Goal: Task Accomplishment & Management: Use online tool/utility

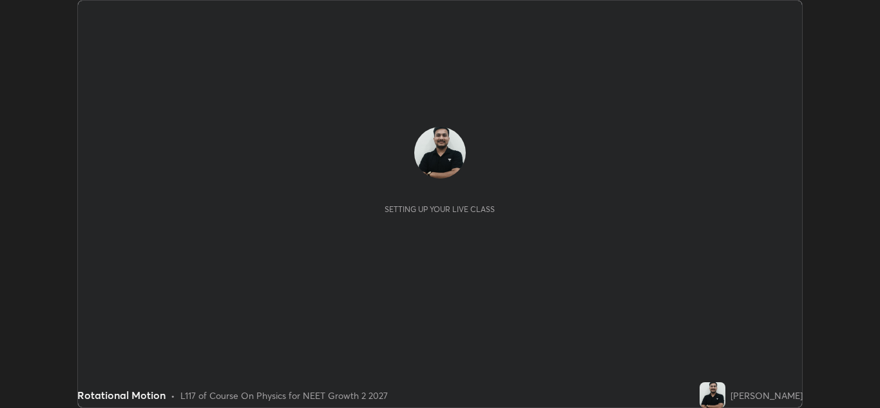
scroll to position [408, 880]
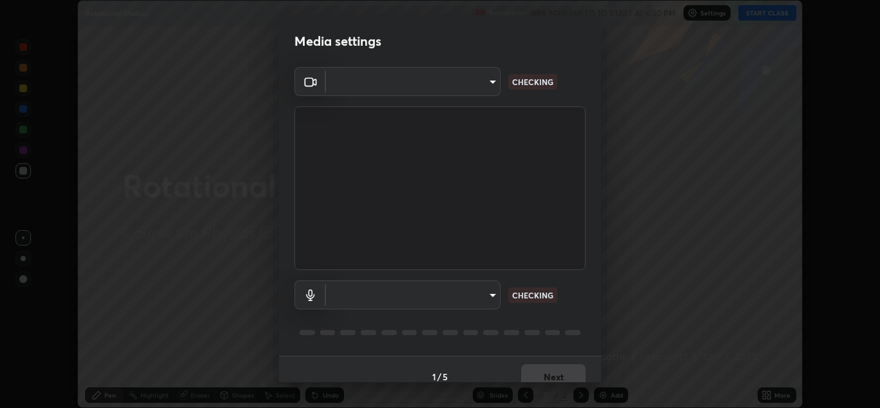
type input "e7f5d75c66a8ec01b6be6c8d9fba877b5f6738b88fd0c20368e9895a02b6f94a"
type input "c0ce66c8bbbc50cecfc637ad784d982a6a517474f8015640e1e83654bc784383"
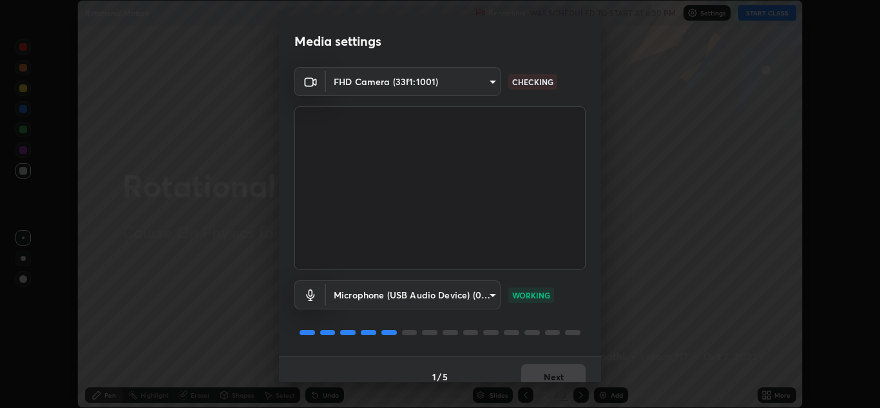
scroll to position [15, 0]
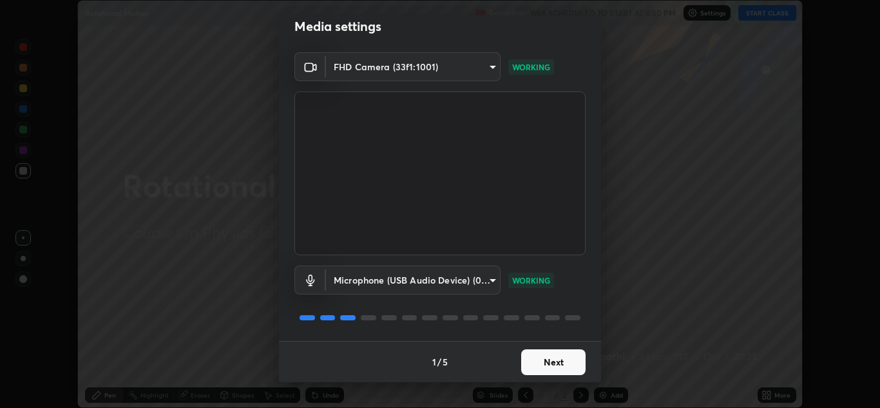
click at [557, 365] on button "Next" at bounding box center [553, 362] width 64 height 26
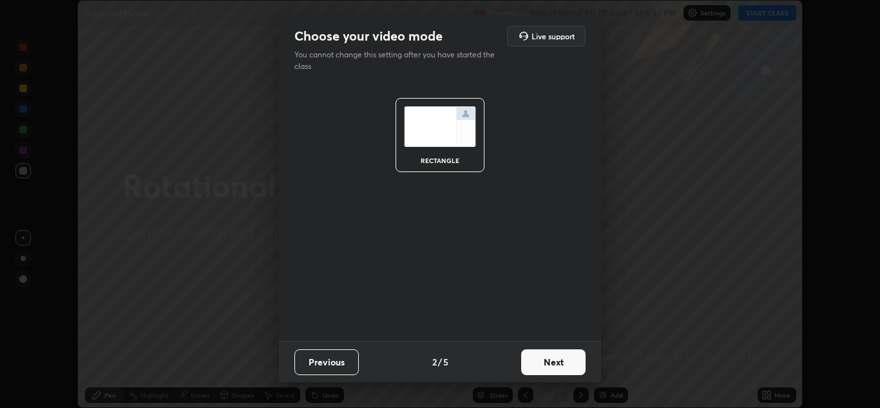
click at [556, 361] on button "Next" at bounding box center [553, 362] width 64 height 26
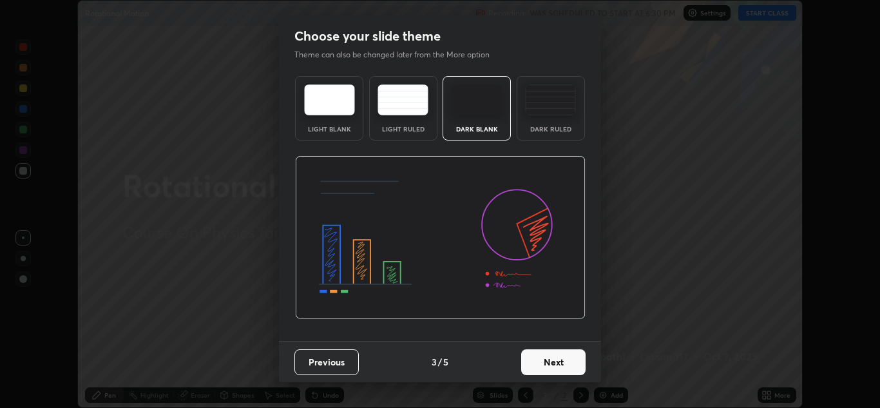
click at [556, 357] on button "Next" at bounding box center [553, 362] width 64 height 26
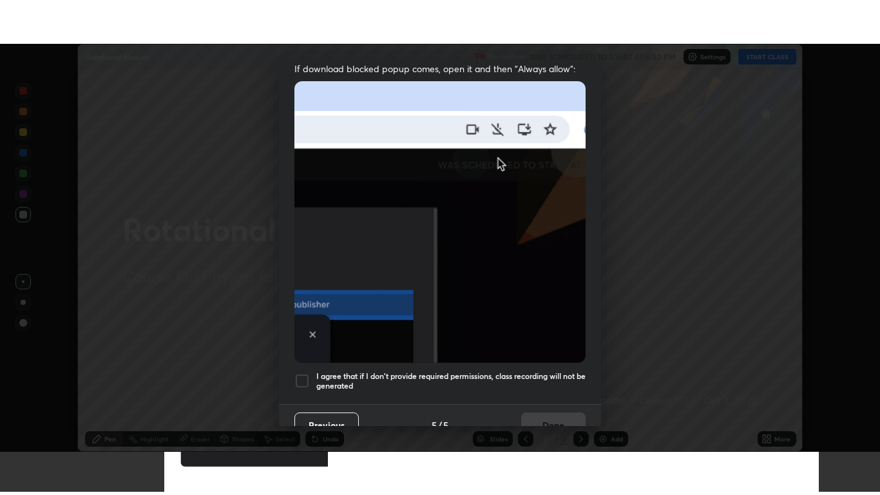
scroll to position [278, 0]
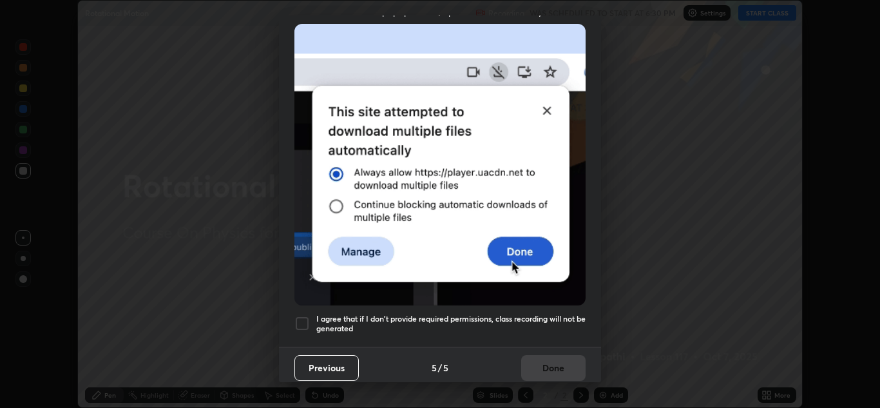
click at [305, 316] on div at bounding box center [302, 323] width 15 height 15
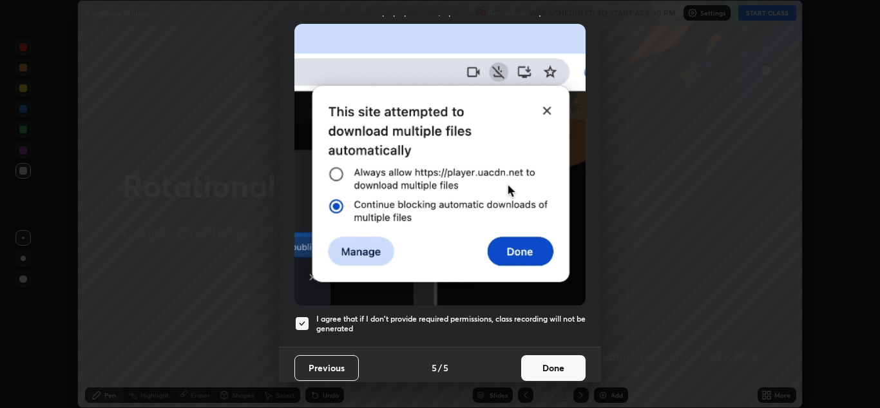
click at [554, 365] on button "Done" at bounding box center [553, 368] width 64 height 26
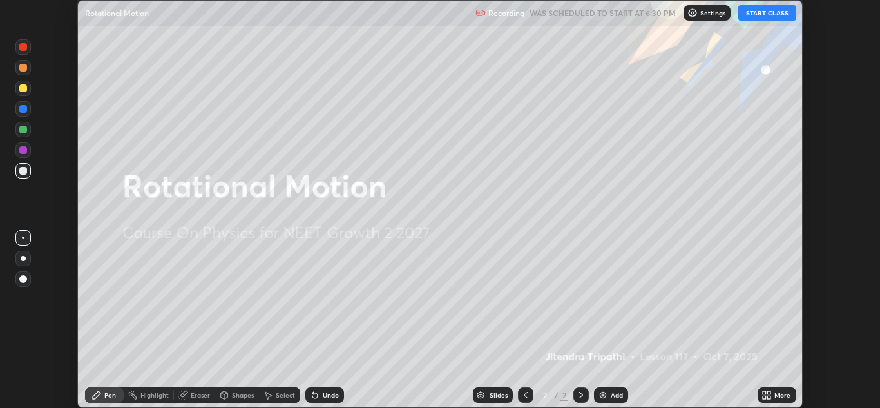
click at [775, 15] on button "START CLASS" at bounding box center [768, 12] width 58 height 15
click at [770, 397] on icon at bounding box center [769, 397] width 3 height 3
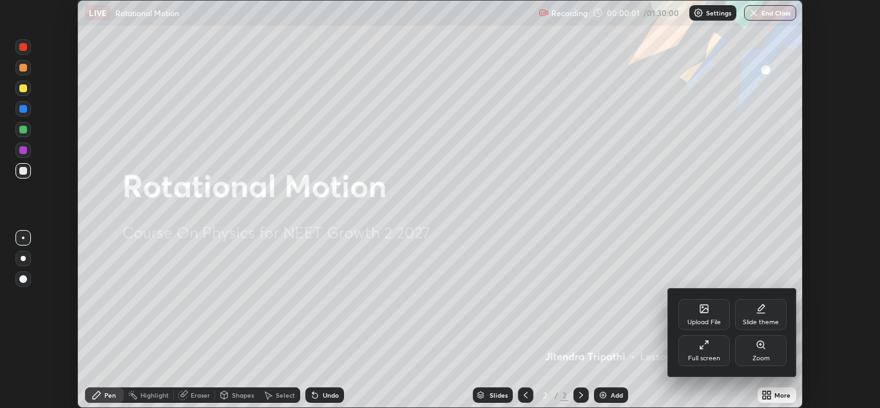
click at [713, 356] on div "Full screen" at bounding box center [704, 358] width 32 height 6
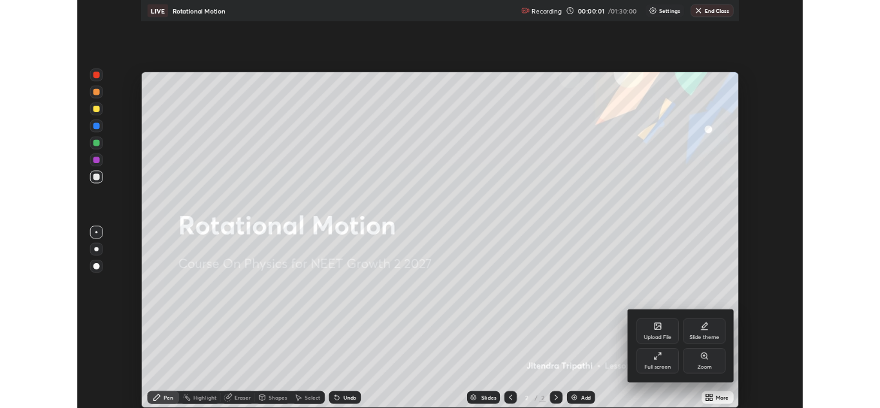
scroll to position [495, 880]
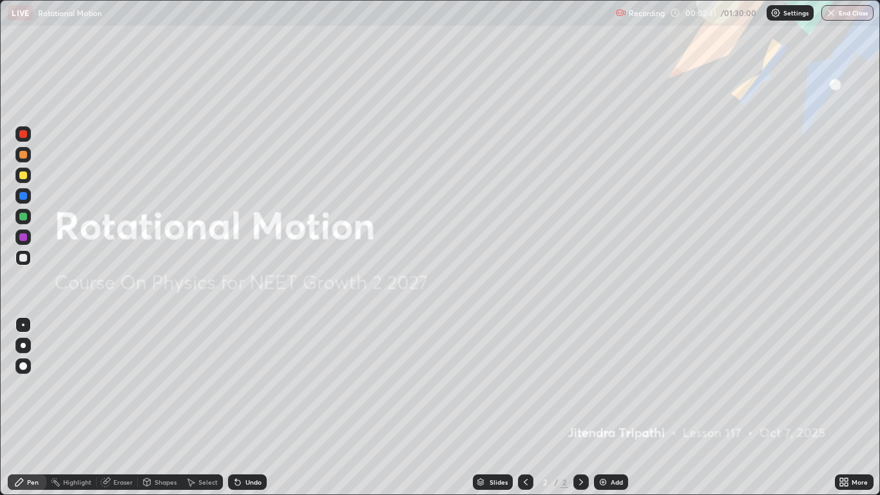
click at [23, 345] on div at bounding box center [23, 345] width 5 height 5
click at [610, 407] on div "Add" at bounding box center [611, 481] width 34 height 15
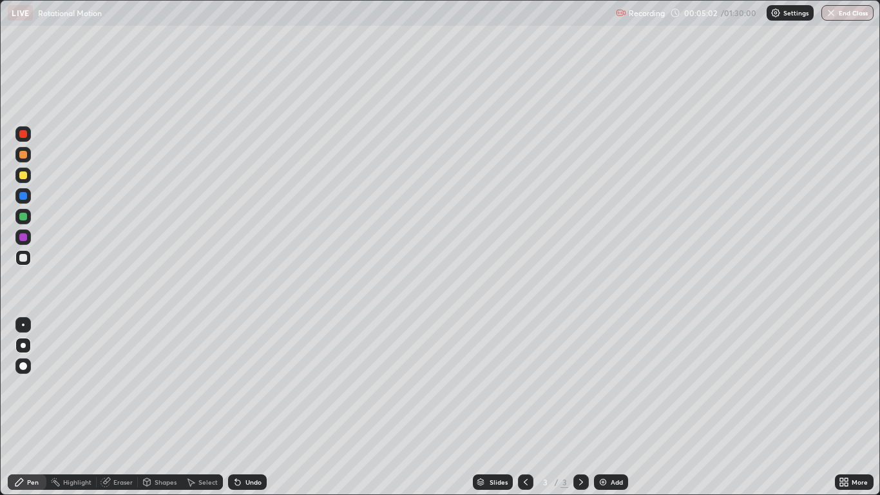
click at [23, 176] on div at bounding box center [23, 175] width 8 height 8
click at [26, 197] on div at bounding box center [23, 196] width 8 height 8
click at [23, 325] on div at bounding box center [23, 325] width 3 height 3
click at [22, 157] on div at bounding box center [23, 155] width 8 height 8
click at [23, 176] on div at bounding box center [23, 175] width 8 height 8
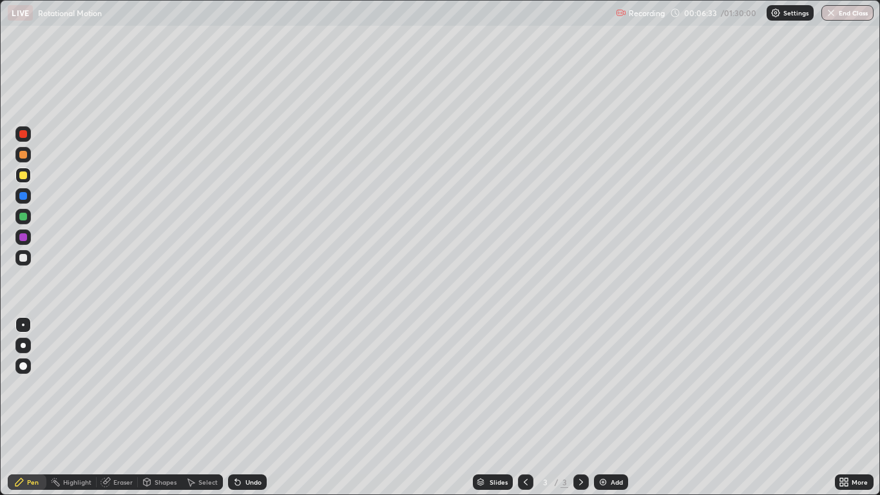
click at [23, 217] on div at bounding box center [23, 217] width 8 height 8
click at [25, 179] on div at bounding box center [23, 175] width 8 height 8
click at [28, 259] on div at bounding box center [22, 257] width 15 height 15
click at [24, 179] on div at bounding box center [23, 175] width 8 height 8
click at [24, 135] on div at bounding box center [23, 134] width 8 height 8
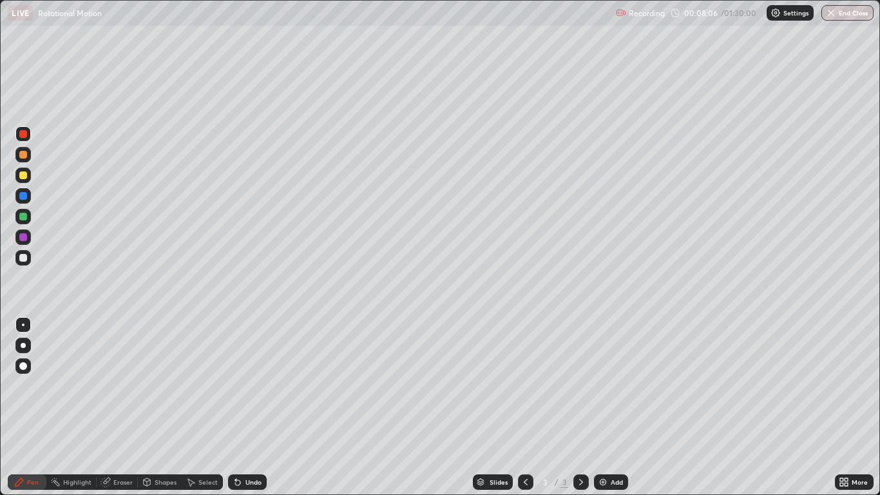
click at [24, 255] on div at bounding box center [23, 258] width 8 height 8
click at [611, 407] on div "Add" at bounding box center [617, 482] width 12 height 6
click at [23, 176] on div at bounding box center [23, 175] width 8 height 8
click at [28, 200] on div at bounding box center [22, 195] width 15 height 15
click at [24, 135] on div at bounding box center [23, 134] width 8 height 8
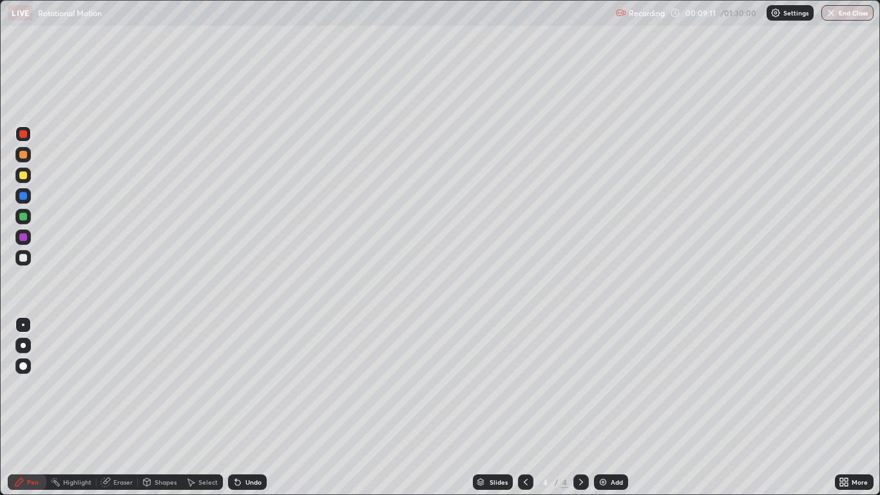
click at [161, 407] on div "Shapes" at bounding box center [166, 482] width 22 height 6
click at [204, 407] on div "Select" at bounding box center [208, 482] width 19 height 6
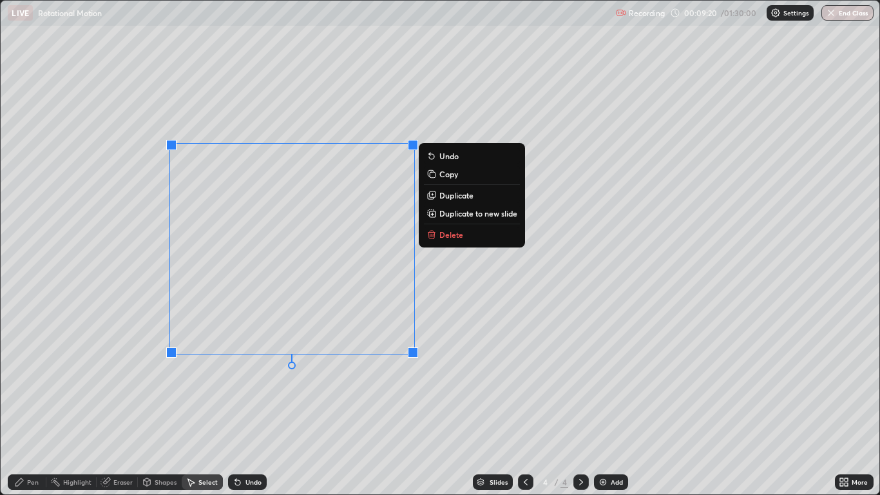
click at [451, 196] on p "Duplicate" at bounding box center [457, 195] width 34 height 10
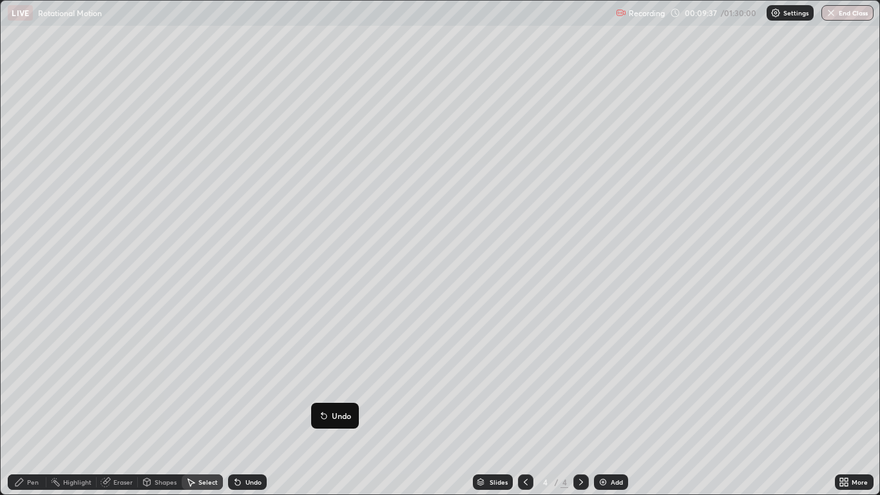
click at [249, 407] on div "Undo" at bounding box center [254, 482] width 16 height 6
click at [246, 407] on div "Undo" at bounding box center [254, 482] width 16 height 6
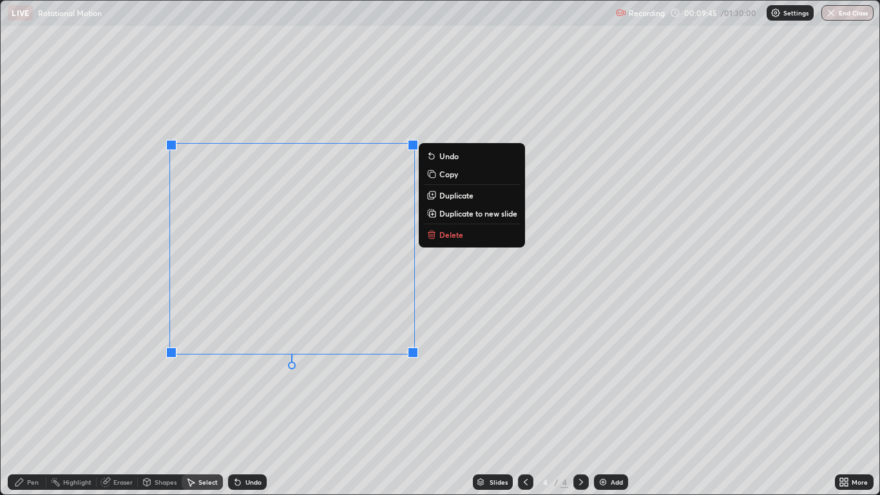
click at [447, 199] on p "Duplicate" at bounding box center [457, 195] width 34 height 10
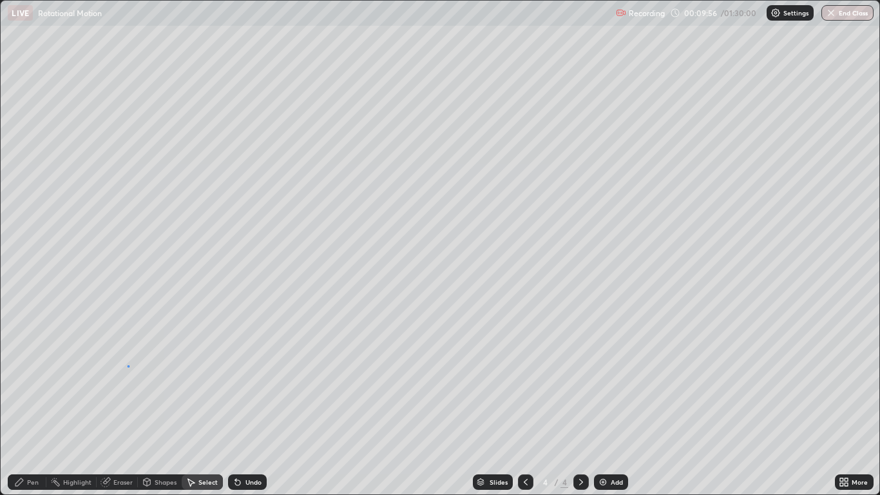
click at [128, 366] on div "0 ° Undo Copy Duplicate Duplicate to new slide Delete" at bounding box center [440, 248] width 878 height 494
click at [242, 407] on div "Undo" at bounding box center [247, 481] width 39 height 15
click at [235, 407] on icon at bounding box center [235, 479] width 1 height 1
click at [238, 407] on div "Undo" at bounding box center [247, 481] width 39 height 15
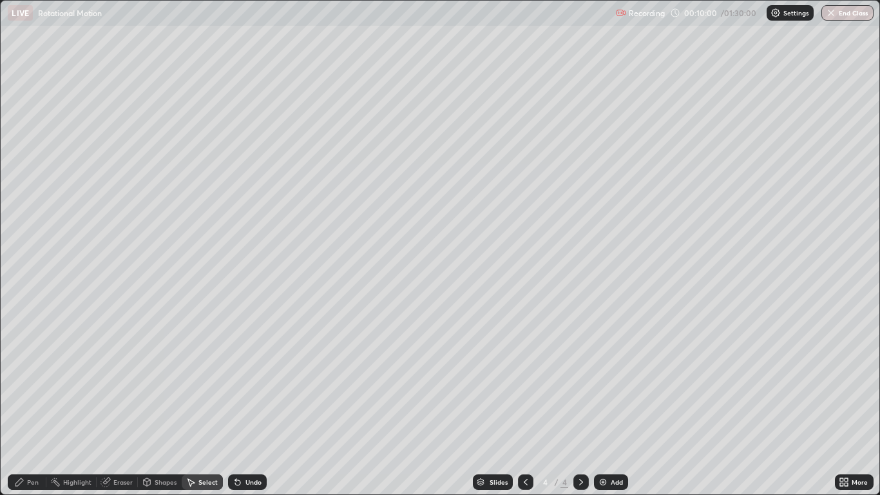
click at [28, 407] on div "Pen" at bounding box center [33, 482] width 12 height 6
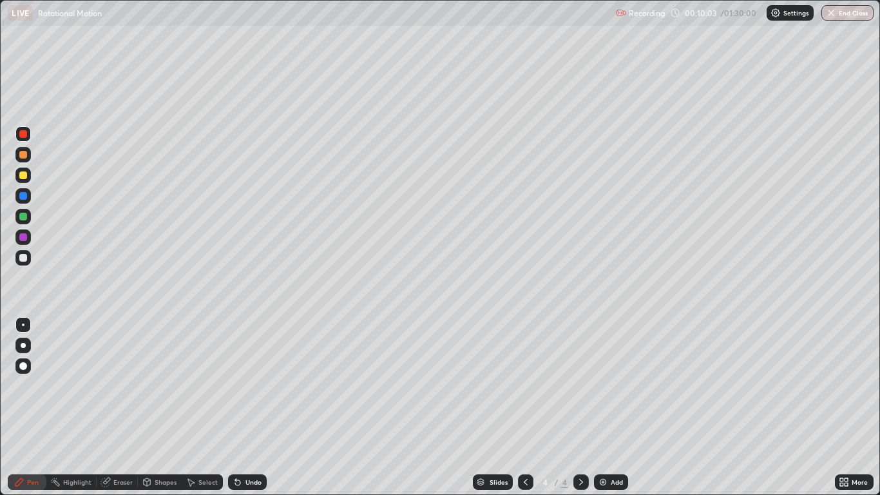
click at [24, 136] on div at bounding box center [23, 134] width 8 height 8
click at [251, 407] on div "Undo" at bounding box center [254, 482] width 16 height 6
click at [202, 407] on div "Select" at bounding box center [208, 482] width 19 height 6
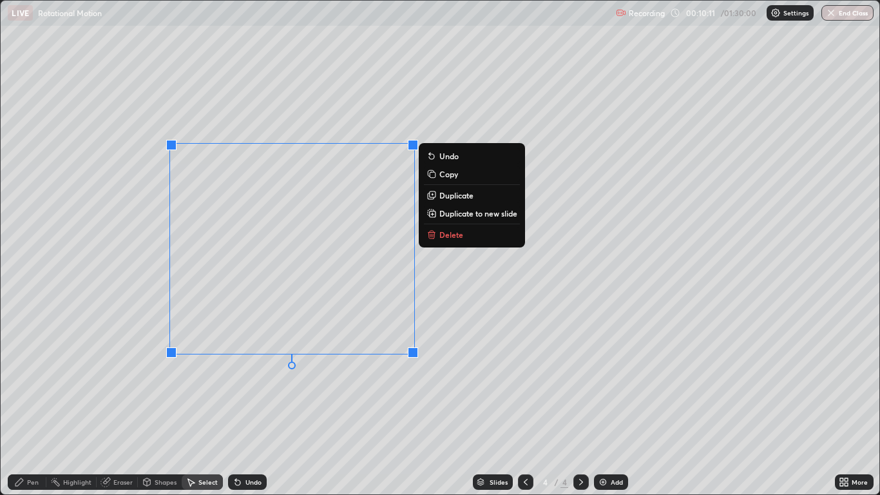
click at [445, 194] on p "Duplicate" at bounding box center [457, 195] width 34 height 10
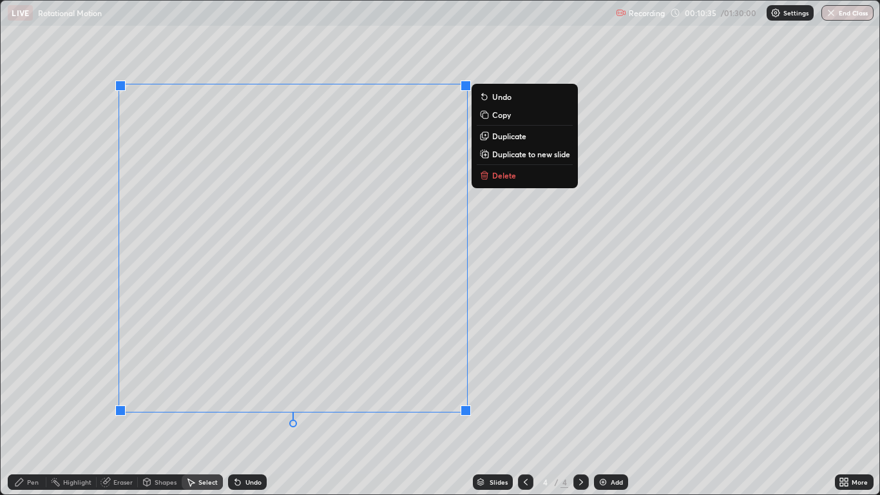
click at [60, 329] on div "0 ° Undo Copy Duplicate Duplicate to new slide Delete" at bounding box center [440, 248] width 878 height 494
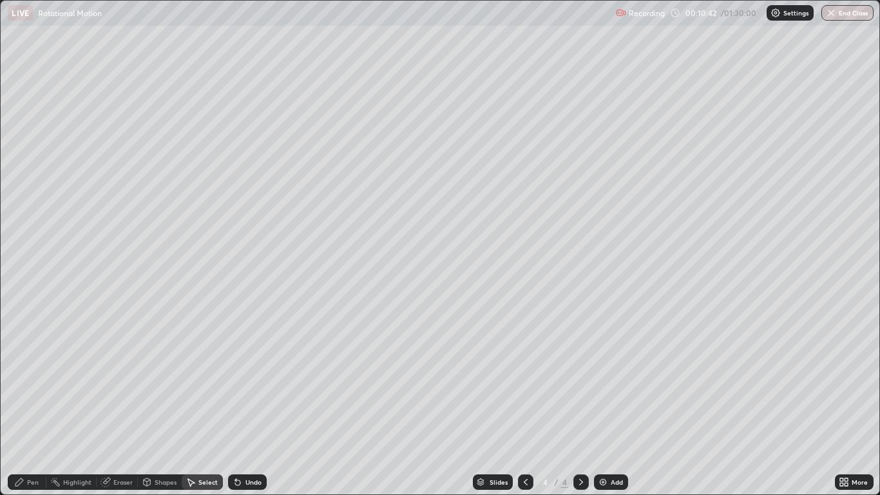
click at [30, 407] on div "Pen" at bounding box center [33, 482] width 12 height 6
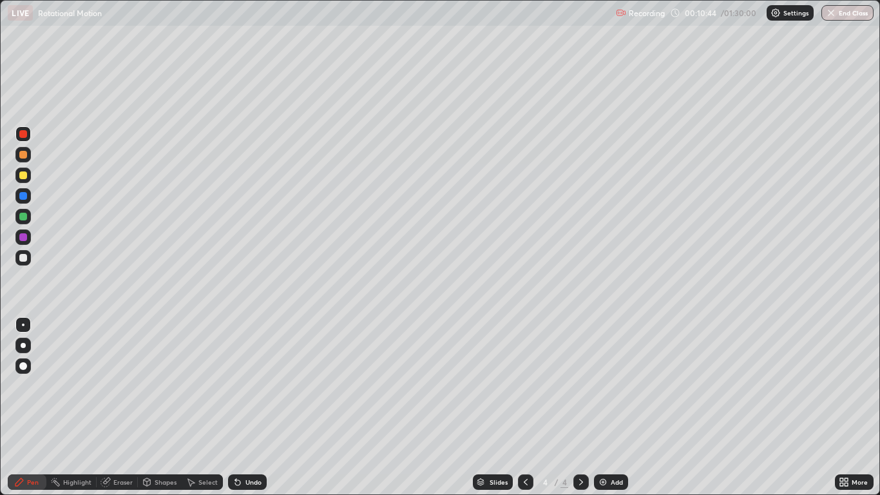
click at [22, 255] on div at bounding box center [23, 258] width 8 height 8
click at [116, 407] on div "Eraser" at bounding box center [117, 481] width 41 height 15
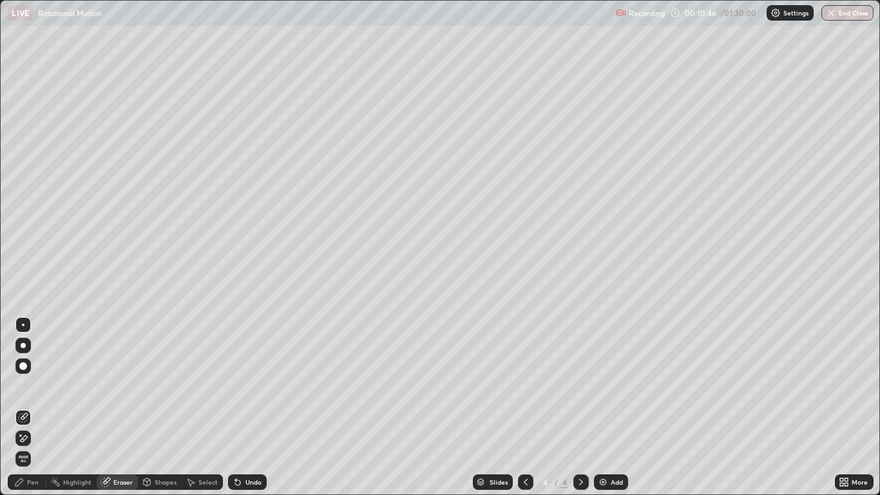
click at [27, 407] on icon at bounding box center [24, 416] width 7 height 6
click at [26, 407] on icon at bounding box center [23, 417] width 10 height 10
click at [32, 407] on div "Pen" at bounding box center [27, 481] width 39 height 15
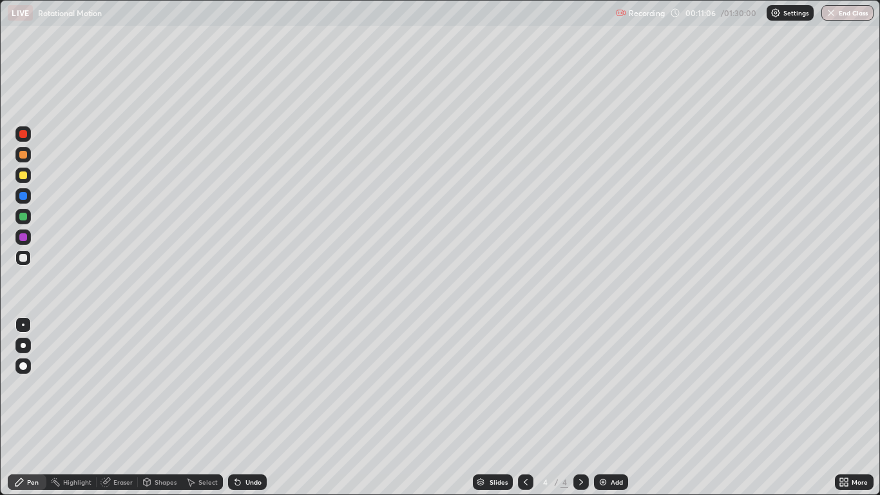
click at [21, 177] on div at bounding box center [23, 175] width 8 height 8
click at [23, 157] on div at bounding box center [23, 155] width 8 height 8
click at [22, 137] on div at bounding box center [23, 134] width 8 height 8
click at [24, 177] on div at bounding box center [23, 175] width 8 height 8
click at [117, 407] on div "Eraser" at bounding box center [122, 482] width 19 height 6
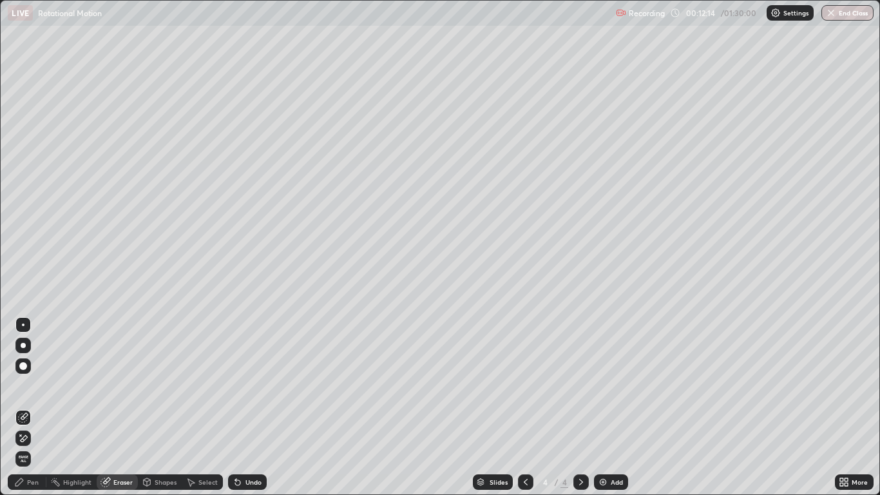
click at [25, 407] on icon at bounding box center [23, 438] width 10 height 11
click at [31, 407] on div "Pen" at bounding box center [33, 482] width 12 height 6
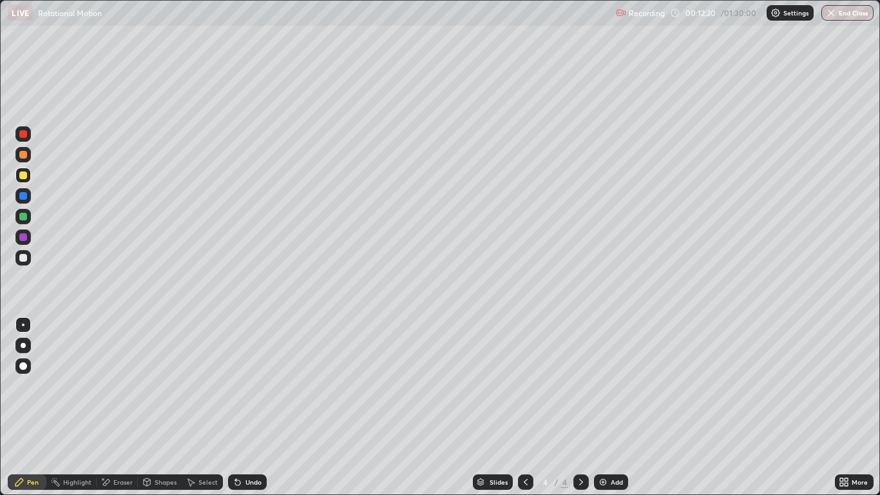
click at [21, 254] on div at bounding box center [23, 258] width 8 height 8
click at [26, 177] on div at bounding box center [23, 175] width 8 height 8
click at [24, 155] on div at bounding box center [23, 155] width 8 height 8
click at [26, 257] on div at bounding box center [23, 258] width 8 height 8
click at [26, 177] on div at bounding box center [23, 175] width 8 height 8
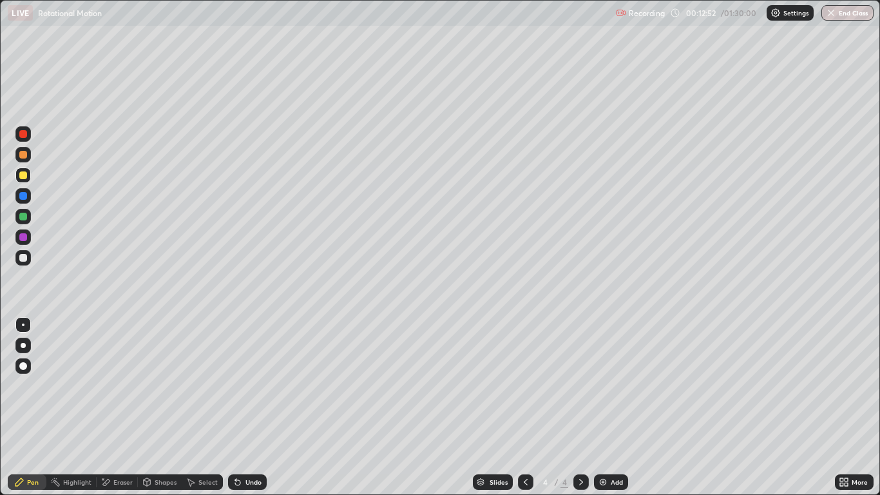
click at [26, 137] on div at bounding box center [23, 134] width 8 height 8
click at [26, 177] on div at bounding box center [23, 175] width 8 height 8
click at [29, 138] on div at bounding box center [22, 133] width 15 height 15
click at [525, 407] on icon at bounding box center [526, 482] width 10 height 10
click at [581, 407] on icon at bounding box center [581, 482] width 10 height 10
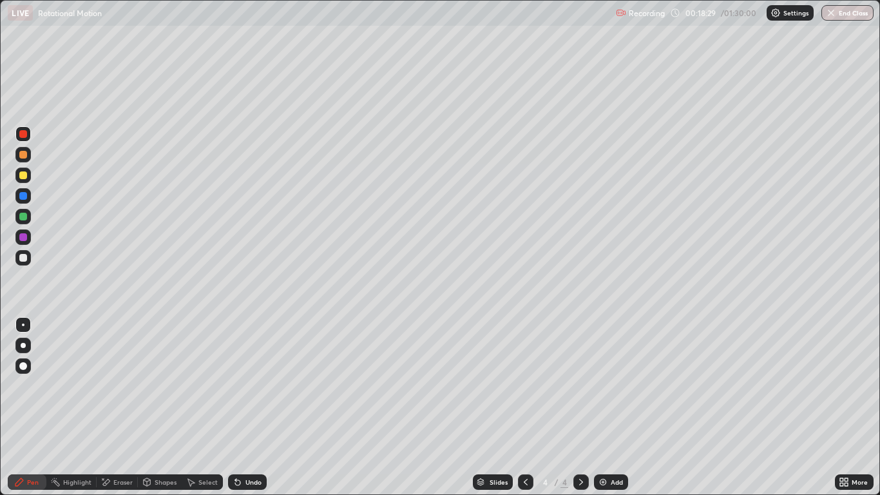
click at [526, 407] on icon at bounding box center [526, 482] width 10 height 10
click at [582, 407] on icon at bounding box center [581, 482] width 4 height 6
click at [581, 407] on icon at bounding box center [581, 482] width 10 height 10
click at [609, 407] on div "Add" at bounding box center [611, 481] width 34 height 15
click at [24, 176] on div at bounding box center [23, 175] width 8 height 8
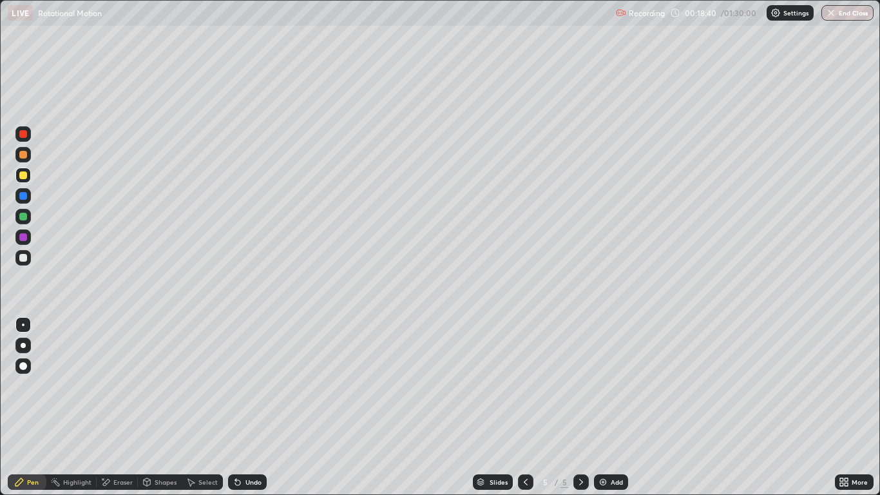
click at [157, 407] on div "Shapes" at bounding box center [160, 481] width 44 height 15
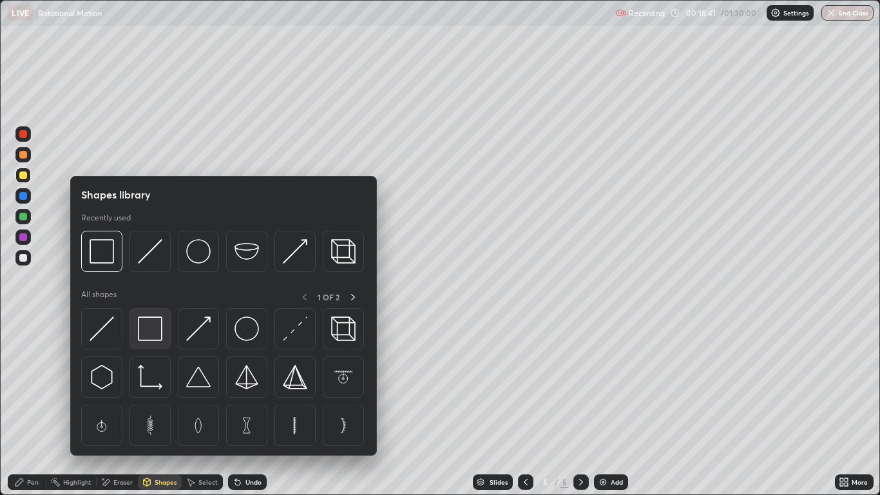
click at [146, 334] on img at bounding box center [150, 328] width 24 height 24
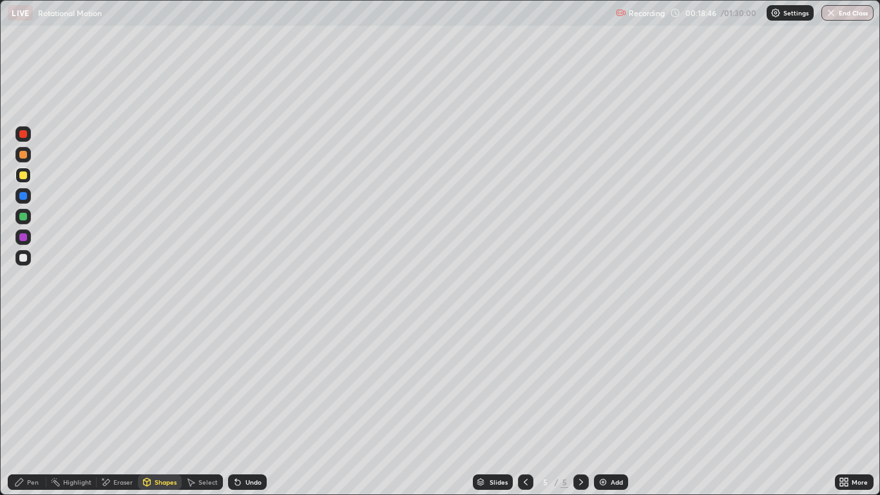
click at [26, 256] on div at bounding box center [23, 258] width 8 height 8
click at [26, 177] on div at bounding box center [23, 175] width 8 height 8
click at [249, 407] on div "Undo" at bounding box center [247, 481] width 39 height 15
click at [204, 407] on div "Select" at bounding box center [208, 482] width 19 height 6
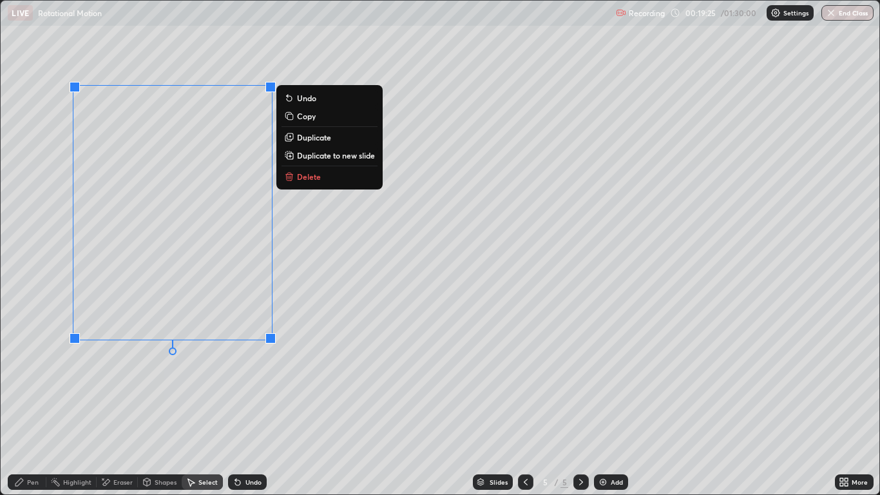
click at [246, 407] on div "Undo" at bounding box center [247, 481] width 39 height 15
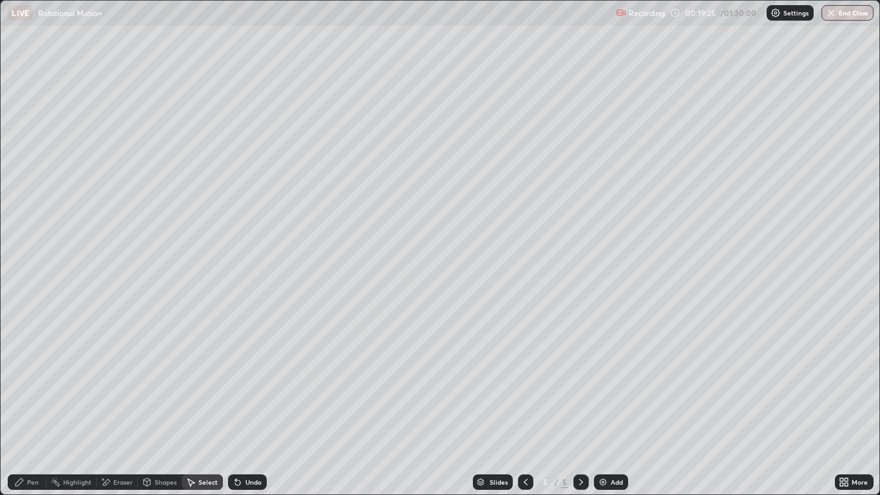
click at [244, 407] on div "Undo" at bounding box center [247, 481] width 39 height 15
click at [247, 407] on div "Undo" at bounding box center [247, 481] width 39 height 15
click at [250, 407] on div "Undo" at bounding box center [247, 481] width 39 height 15
click at [234, 407] on div "Undo" at bounding box center [247, 481] width 39 height 15
click at [237, 407] on div "Undo" at bounding box center [247, 481] width 39 height 15
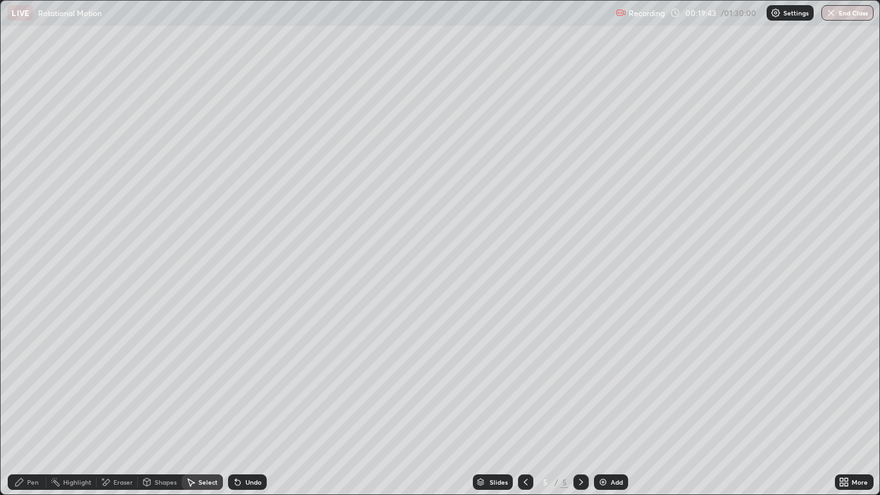
click at [30, 407] on div "Pen" at bounding box center [33, 482] width 12 height 6
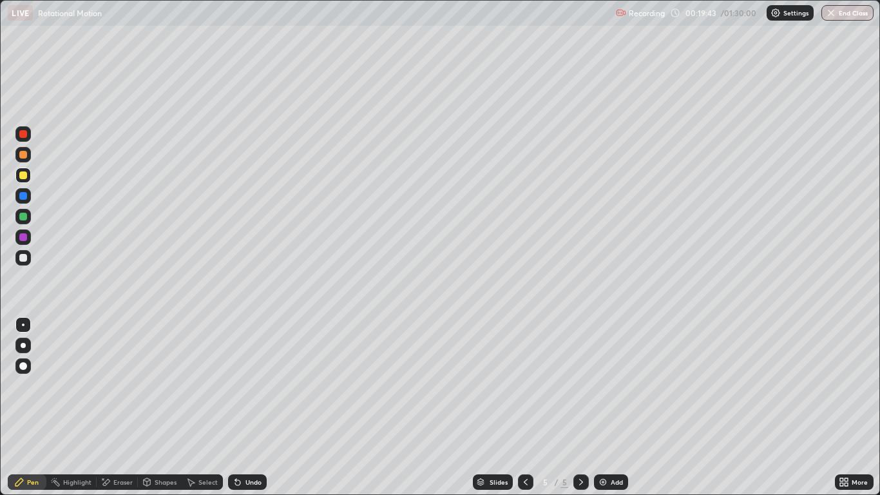
click at [21, 259] on div at bounding box center [23, 258] width 8 height 8
click at [244, 407] on div "Undo" at bounding box center [247, 481] width 39 height 15
click at [23, 158] on div at bounding box center [23, 155] width 8 height 8
click at [248, 407] on div "Undo" at bounding box center [247, 481] width 39 height 15
click at [23, 173] on div at bounding box center [23, 175] width 8 height 8
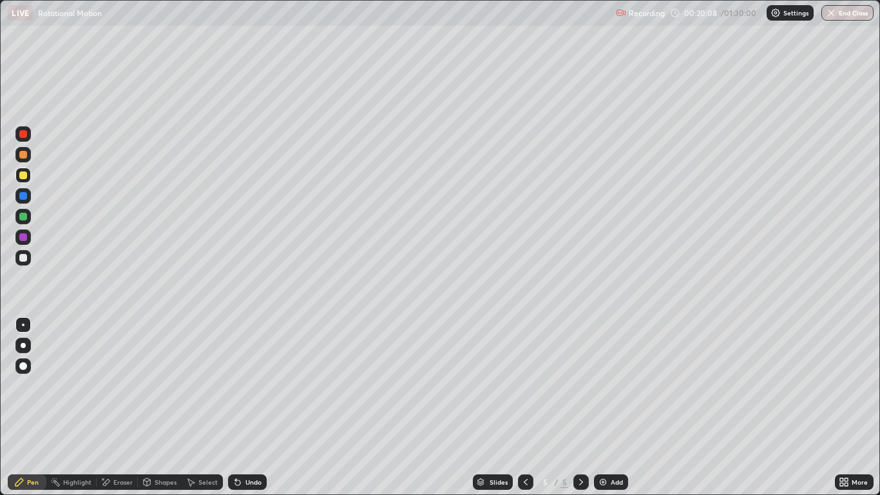
click at [24, 152] on div at bounding box center [23, 155] width 8 height 8
click at [527, 407] on icon at bounding box center [526, 482] width 4 height 6
click at [583, 407] on icon at bounding box center [581, 482] width 10 height 10
click at [22, 197] on div at bounding box center [23, 196] width 8 height 8
click at [24, 177] on div at bounding box center [23, 175] width 8 height 8
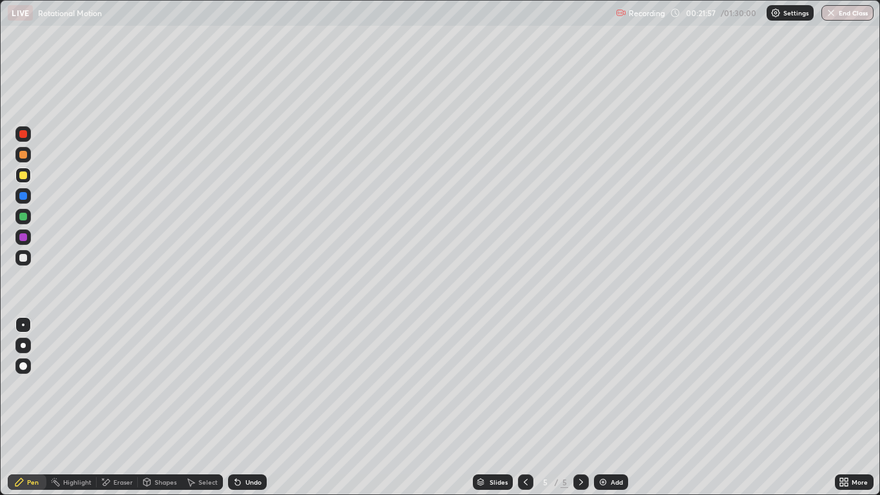
click at [23, 197] on div at bounding box center [23, 196] width 8 height 8
click at [24, 136] on div at bounding box center [23, 134] width 8 height 8
click at [111, 407] on div "Eraser" at bounding box center [117, 481] width 41 height 15
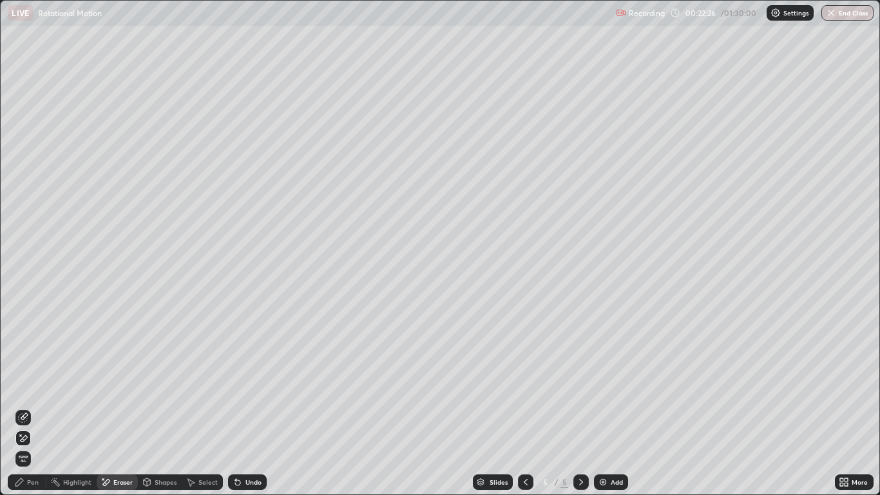
click at [29, 407] on div "Pen" at bounding box center [33, 482] width 12 height 6
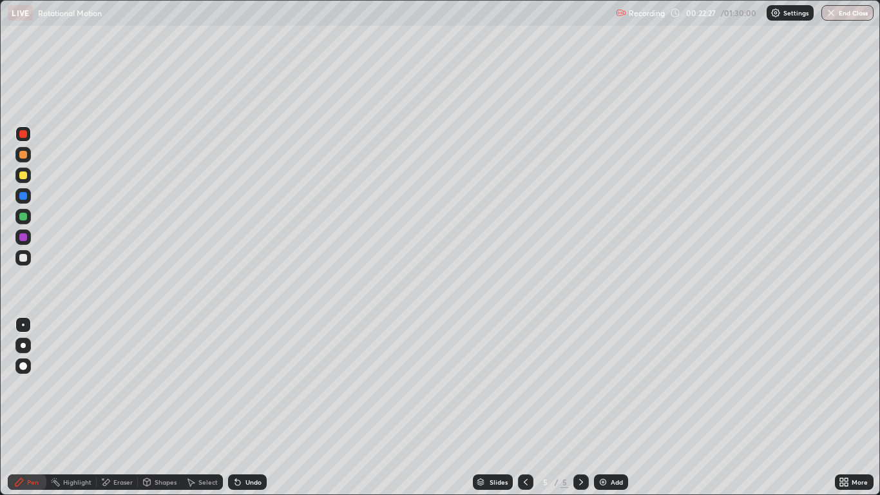
click at [17, 240] on div at bounding box center [22, 236] width 15 height 15
click at [23, 260] on div at bounding box center [23, 258] width 8 height 8
click at [24, 238] on div at bounding box center [23, 237] width 8 height 8
click at [24, 155] on div at bounding box center [23, 155] width 8 height 8
click at [22, 235] on div at bounding box center [23, 237] width 8 height 8
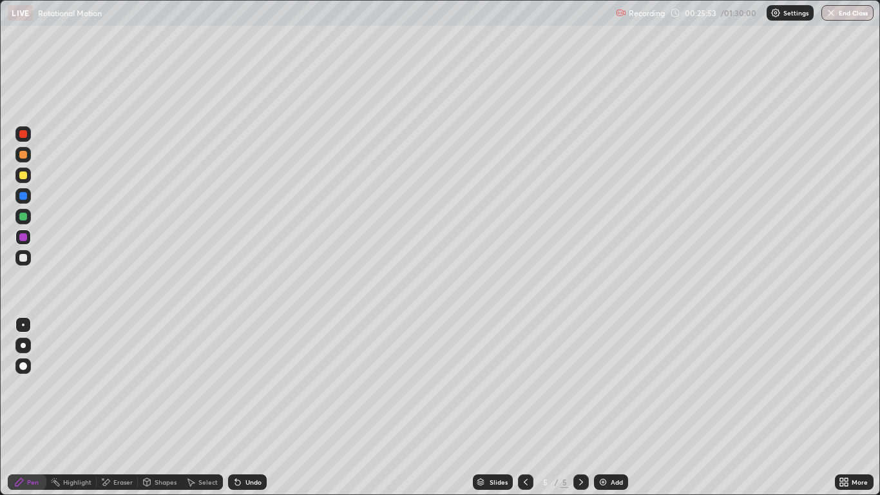
click at [17, 238] on div at bounding box center [22, 236] width 15 height 15
click at [247, 407] on div "Undo" at bounding box center [254, 482] width 16 height 6
click at [254, 407] on div "Undo" at bounding box center [254, 482] width 16 height 6
click at [250, 407] on div "Undo" at bounding box center [254, 482] width 16 height 6
click at [251, 407] on div "Undo" at bounding box center [254, 482] width 16 height 6
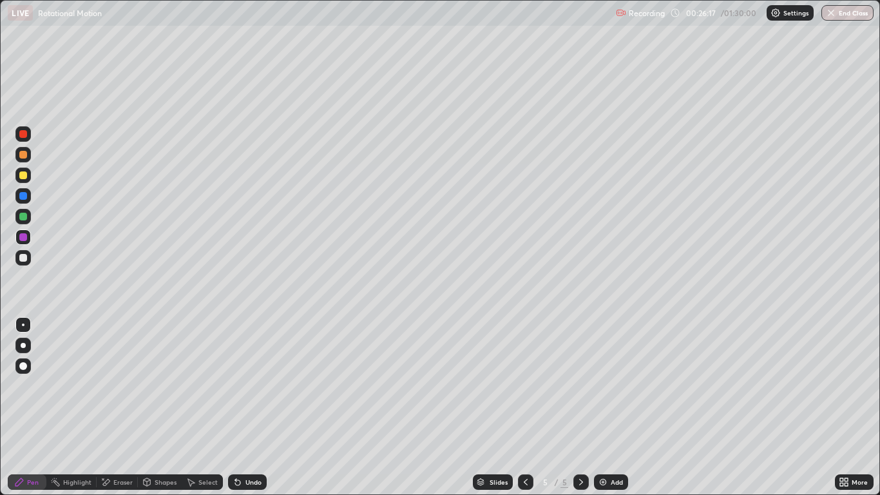
click at [253, 407] on div "Undo" at bounding box center [254, 482] width 16 height 6
click at [249, 407] on div "Undo" at bounding box center [254, 482] width 16 height 6
click at [23, 258] on div at bounding box center [23, 258] width 8 height 8
click at [24, 217] on div at bounding box center [23, 217] width 8 height 8
click at [24, 199] on div at bounding box center [23, 196] width 8 height 8
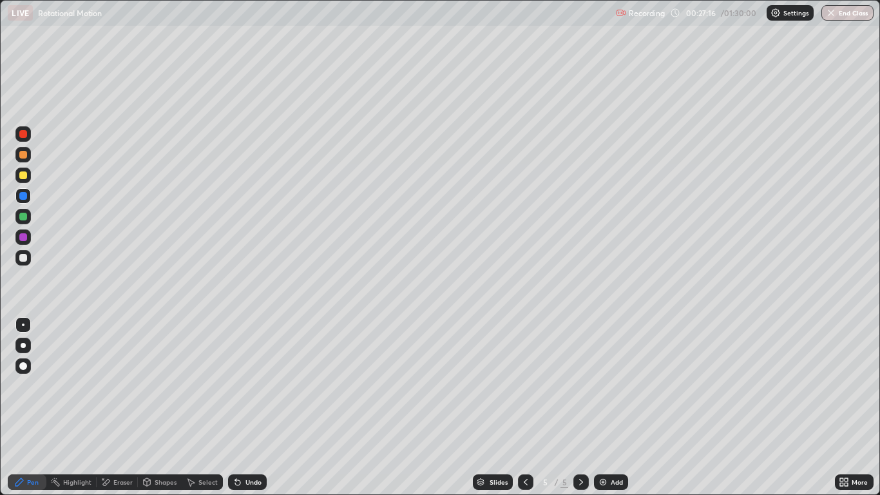
click at [582, 407] on icon at bounding box center [581, 482] width 10 height 10
click at [610, 407] on div "Add" at bounding box center [611, 481] width 34 height 15
click at [23, 157] on div at bounding box center [23, 155] width 8 height 8
click at [28, 179] on div at bounding box center [22, 175] width 15 height 15
click at [23, 256] on div at bounding box center [23, 258] width 8 height 8
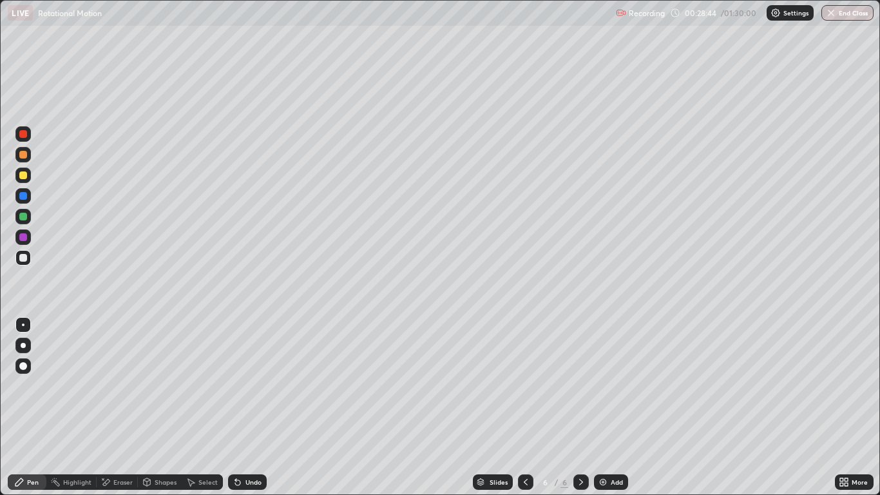
click at [23, 238] on div at bounding box center [23, 237] width 8 height 8
click at [26, 222] on div at bounding box center [22, 216] width 15 height 15
click at [21, 239] on div at bounding box center [23, 237] width 8 height 8
click at [247, 407] on div "Undo" at bounding box center [254, 482] width 16 height 6
click at [26, 218] on div at bounding box center [23, 217] width 8 height 8
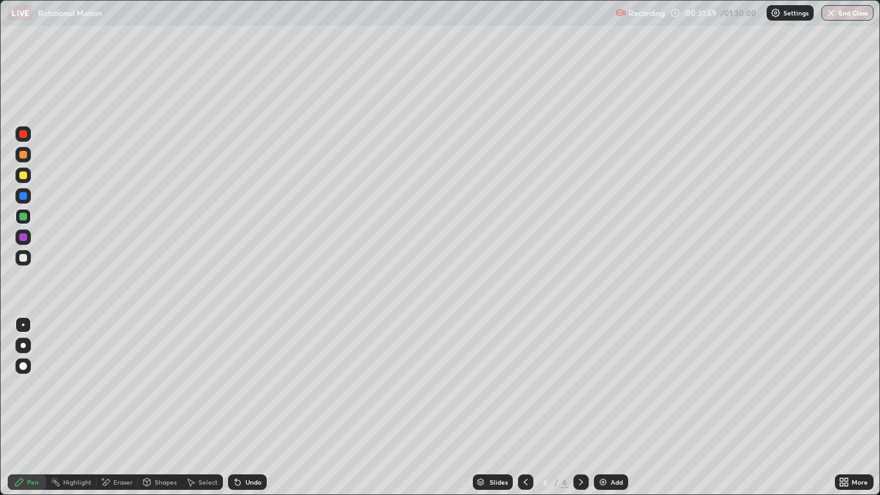
click at [23, 197] on div at bounding box center [23, 196] width 8 height 8
click at [23, 258] on div at bounding box center [23, 258] width 8 height 8
click at [248, 407] on div "Undo" at bounding box center [254, 482] width 16 height 6
click at [251, 407] on div "Undo" at bounding box center [254, 482] width 16 height 6
click at [524, 407] on icon at bounding box center [526, 482] width 10 height 10
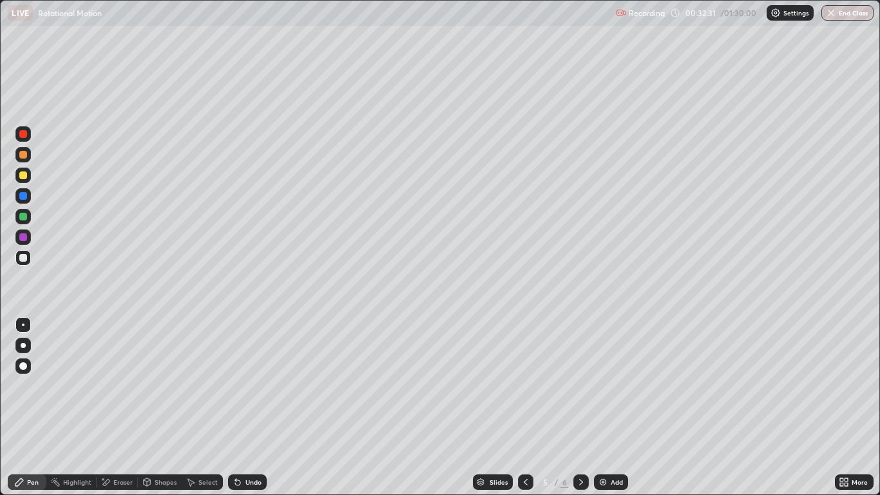
click at [581, 407] on icon at bounding box center [581, 482] width 10 height 10
click at [260, 407] on div "Undo" at bounding box center [254, 482] width 16 height 6
click at [525, 407] on icon at bounding box center [526, 482] width 10 height 10
click at [581, 407] on icon at bounding box center [581, 482] width 4 height 6
click at [581, 407] on icon at bounding box center [581, 482] width 10 height 10
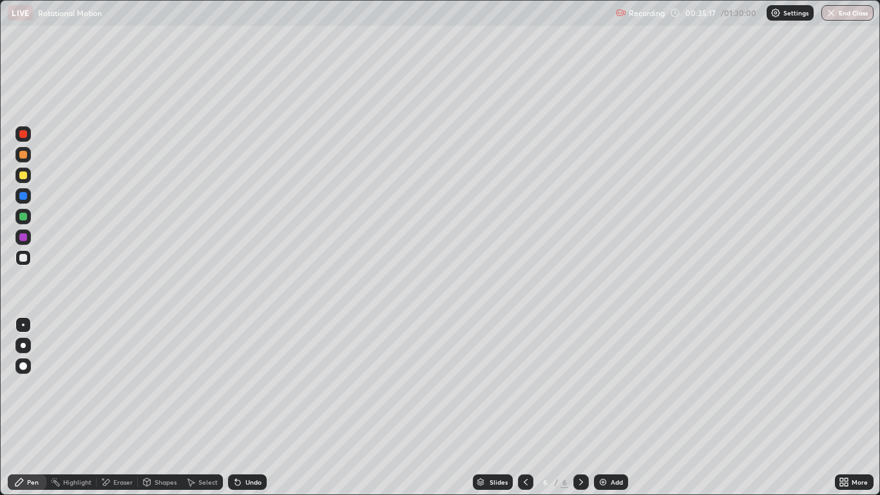
click at [608, 407] on div "Add" at bounding box center [611, 481] width 34 height 15
click at [24, 178] on div at bounding box center [23, 175] width 8 height 8
click at [22, 195] on div at bounding box center [23, 196] width 8 height 8
click at [238, 407] on icon at bounding box center [238, 482] width 10 height 10
click at [25, 260] on div at bounding box center [23, 258] width 8 height 8
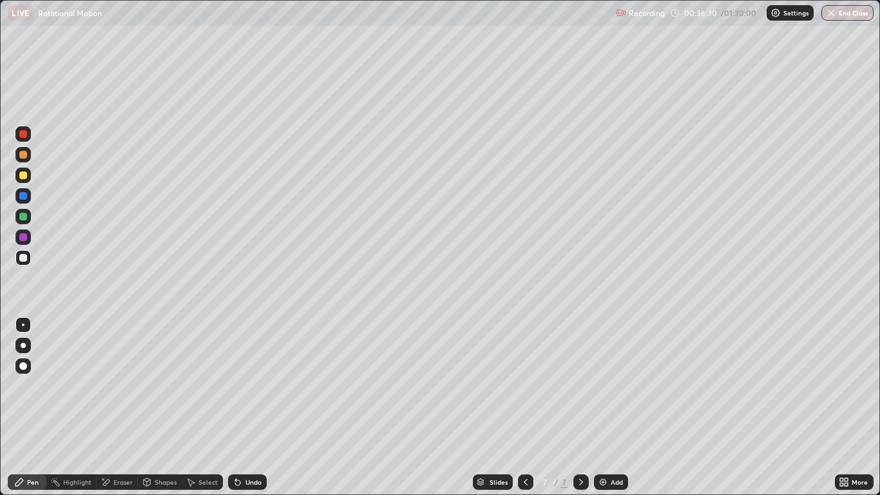
click at [22, 238] on div at bounding box center [23, 237] width 8 height 8
click at [26, 198] on div at bounding box center [23, 196] width 8 height 8
click at [26, 256] on div at bounding box center [23, 258] width 8 height 8
click at [580, 407] on icon at bounding box center [581, 482] width 10 height 10
click at [581, 407] on icon at bounding box center [581, 482] width 4 height 6
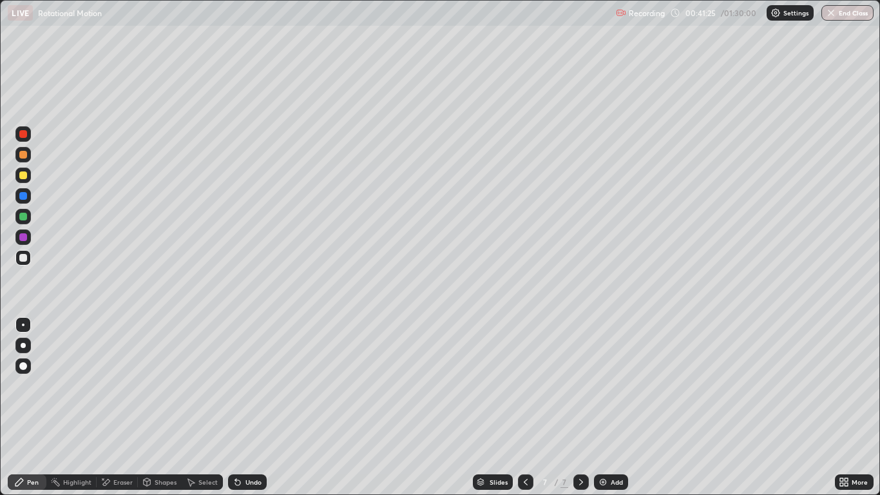
click at [610, 407] on div "Add" at bounding box center [611, 481] width 34 height 15
click at [23, 176] on div at bounding box center [23, 175] width 8 height 8
click at [26, 199] on div at bounding box center [23, 196] width 8 height 8
click at [23, 176] on div at bounding box center [23, 175] width 8 height 8
click at [23, 238] on div at bounding box center [23, 237] width 8 height 8
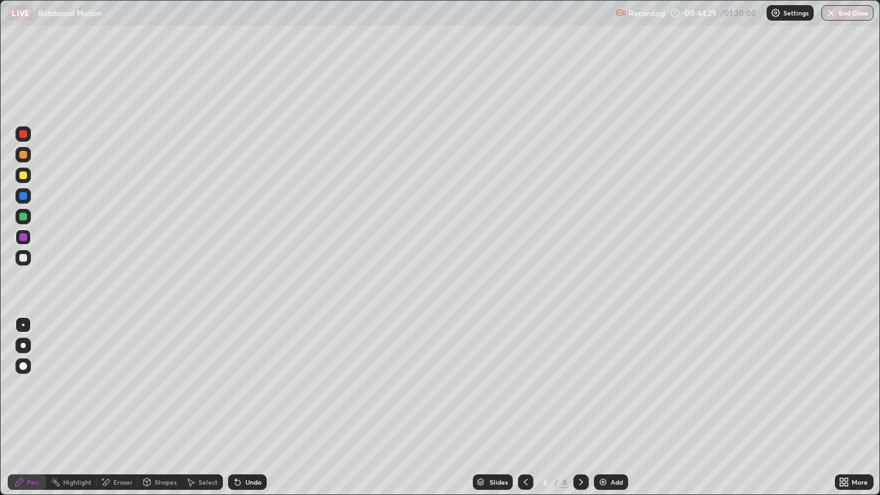
click at [30, 218] on div at bounding box center [22, 216] width 15 height 15
click at [614, 407] on div "Add" at bounding box center [617, 482] width 12 height 6
click at [29, 260] on div at bounding box center [22, 257] width 15 height 15
click at [156, 407] on div "Shapes" at bounding box center [166, 482] width 22 height 6
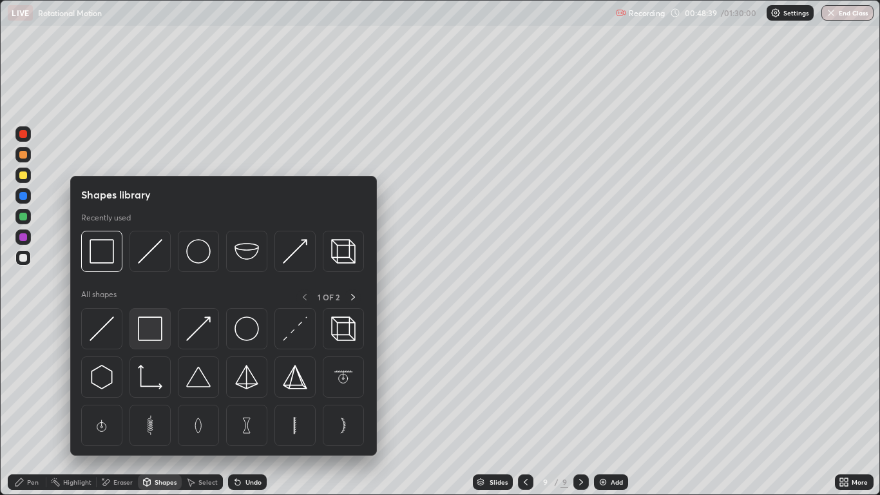
click at [148, 330] on img at bounding box center [150, 328] width 24 height 24
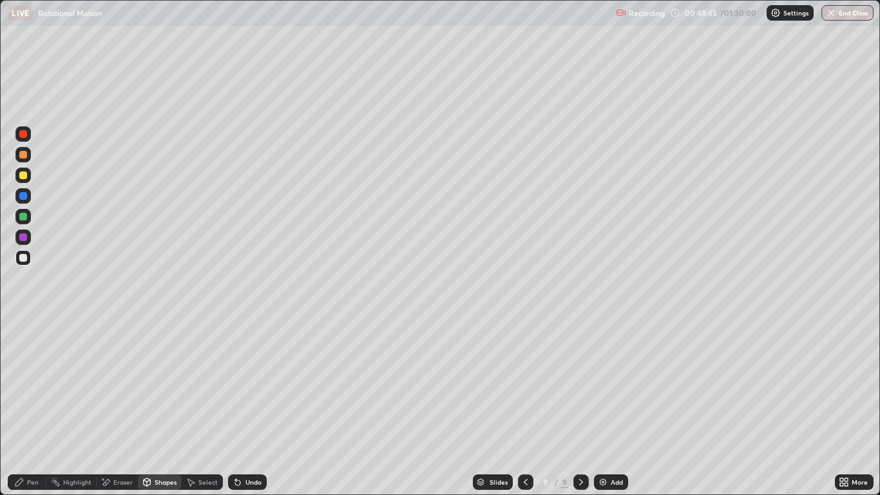
click at [117, 407] on div "Eraser" at bounding box center [122, 482] width 19 height 6
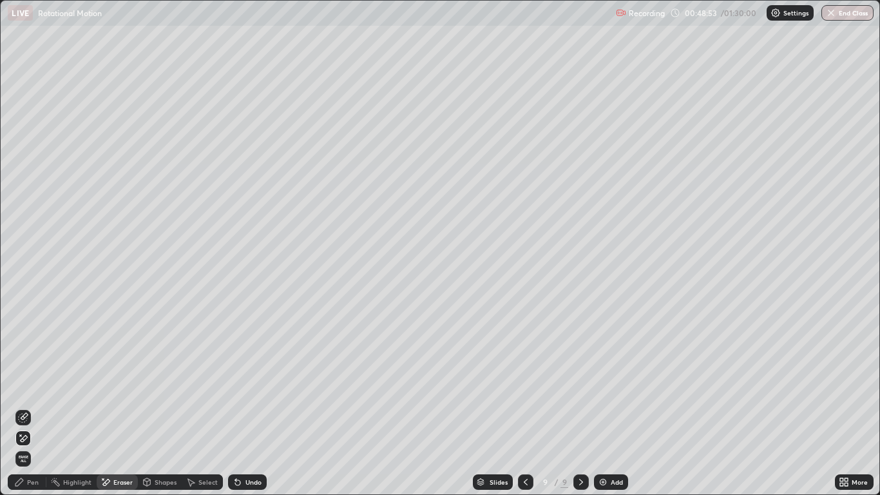
click at [30, 407] on div "Pen" at bounding box center [33, 482] width 12 height 6
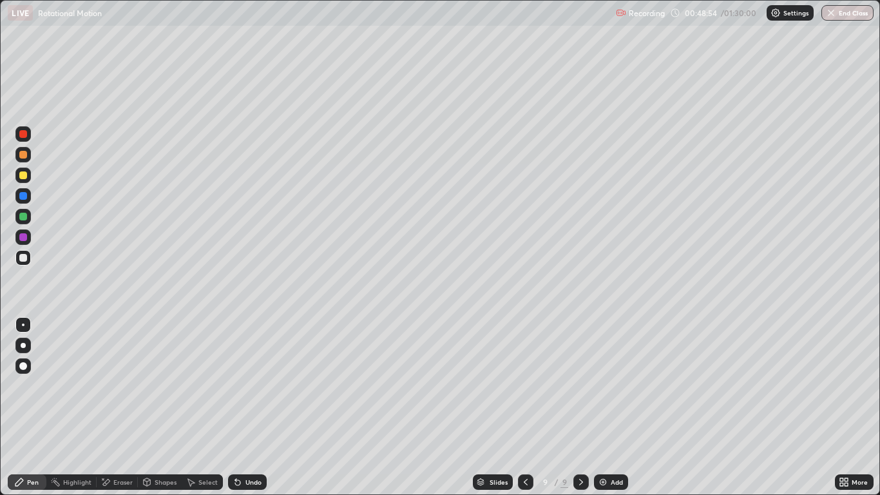
click at [21, 218] on div at bounding box center [23, 217] width 8 height 8
click at [253, 407] on div "Undo" at bounding box center [254, 482] width 16 height 6
click at [21, 175] on div at bounding box center [23, 175] width 8 height 8
click at [254, 407] on div "Undo" at bounding box center [254, 482] width 16 height 6
click at [254, 407] on div "Undo" at bounding box center [247, 481] width 39 height 15
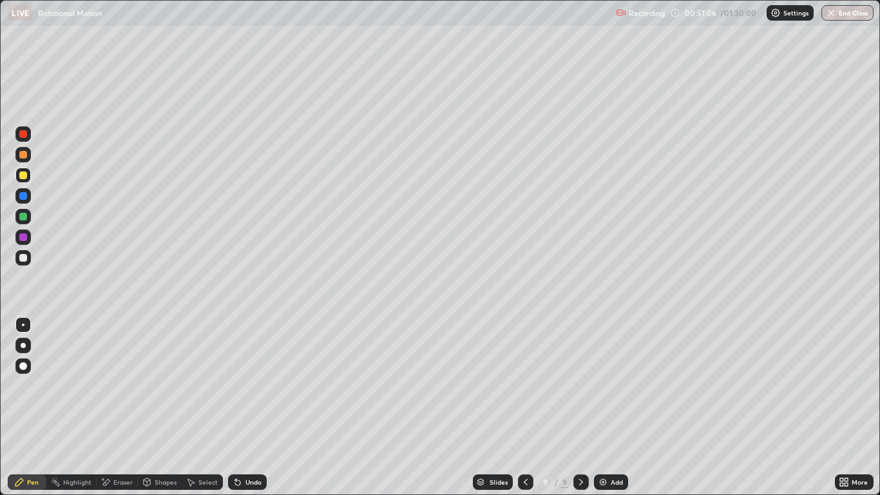
click at [249, 407] on div "Undo" at bounding box center [247, 481] width 39 height 15
click at [253, 407] on div "Undo" at bounding box center [254, 482] width 16 height 6
click at [21, 202] on div at bounding box center [22, 195] width 15 height 15
click at [29, 257] on div at bounding box center [22, 257] width 15 height 15
click at [29, 238] on div at bounding box center [22, 236] width 15 height 15
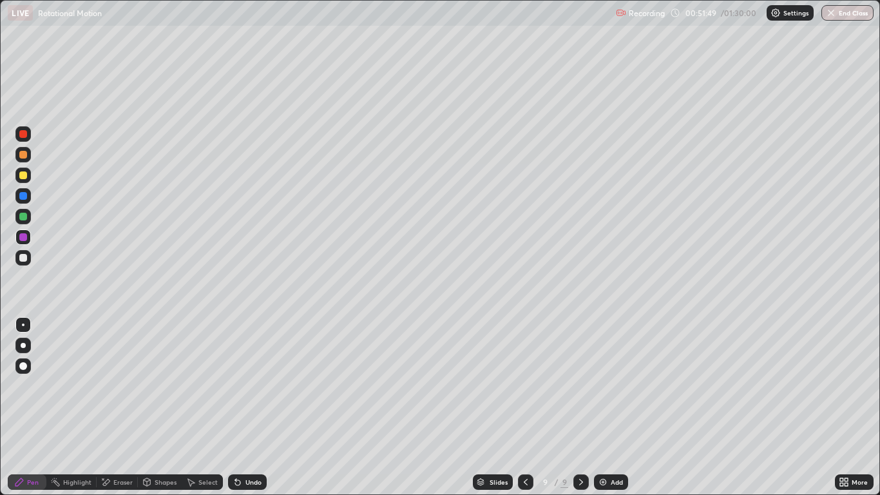
click at [199, 407] on div "Select" at bounding box center [208, 482] width 19 height 6
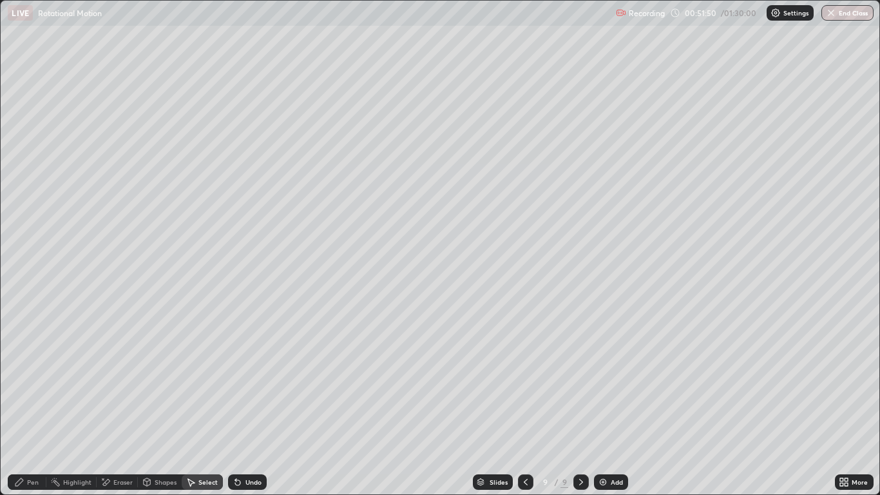
click at [167, 407] on div "Shapes" at bounding box center [166, 482] width 22 height 6
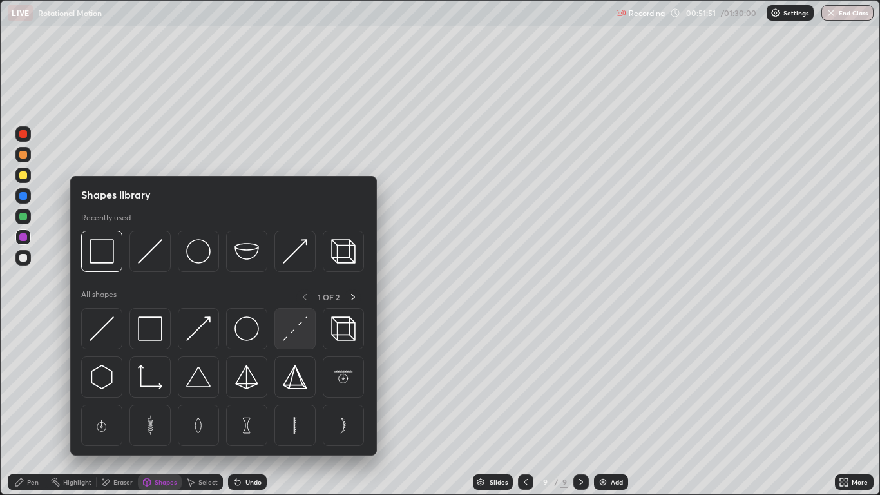
click at [297, 327] on img at bounding box center [295, 328] width 24 height 24
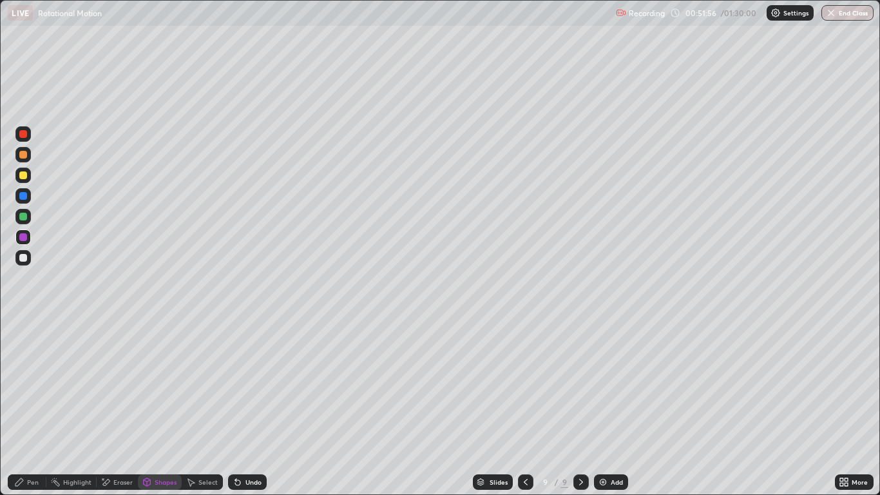
click at [35, 407] on div "Pen" at bounding box center [33, 482] width 12 height 6
click at [157, 407] on div "Shapes" at bounding box center [166, 482] width 22 height 6
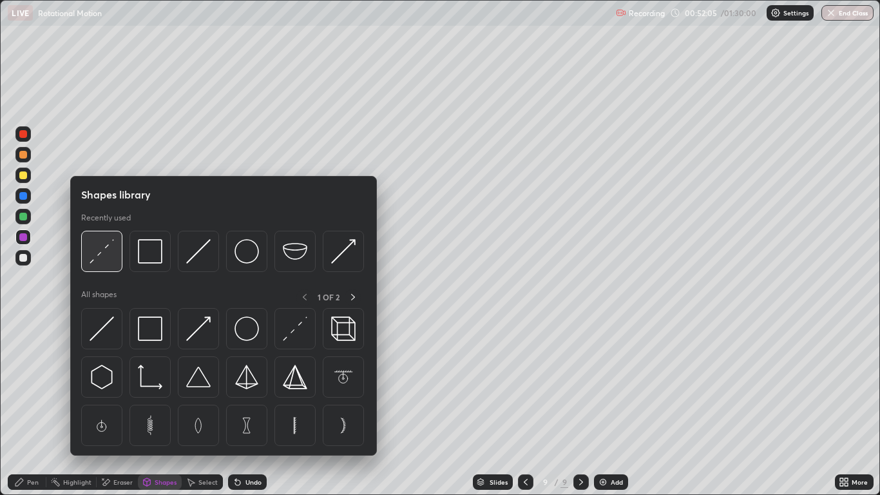
click at [103, 255] on img at bounding box center [102, 251] width 24 height 24
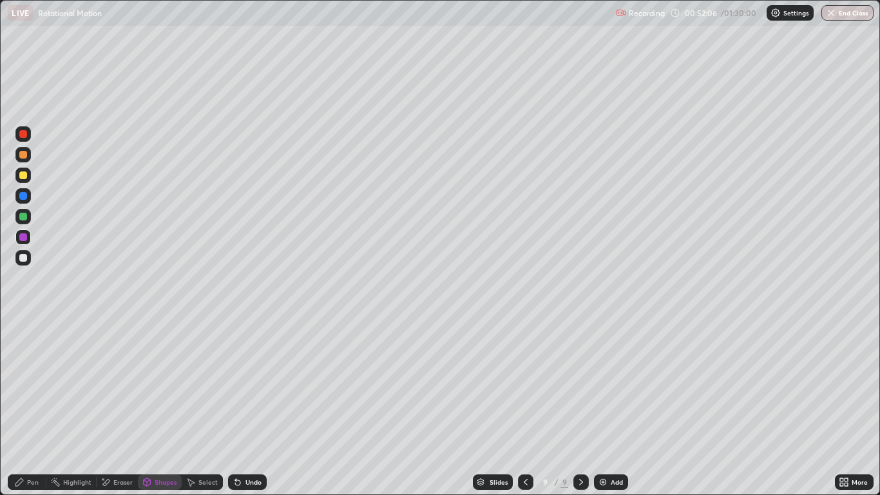
click at [25, 215] on div at bounding box center [23, 217] width 8 height 8
click at [252, 407] on div "Undo" at bounding box center [254, 482] width 16 height 6
click at [36, 407] on div "Pen" at bounding box center [33, 482] width 12 height 6
click at [30, 259] on div at bounding box center [22, 257] width 15 height 15
click at [21, 257] on div at bounding box center [23, 258] width 8 height 8
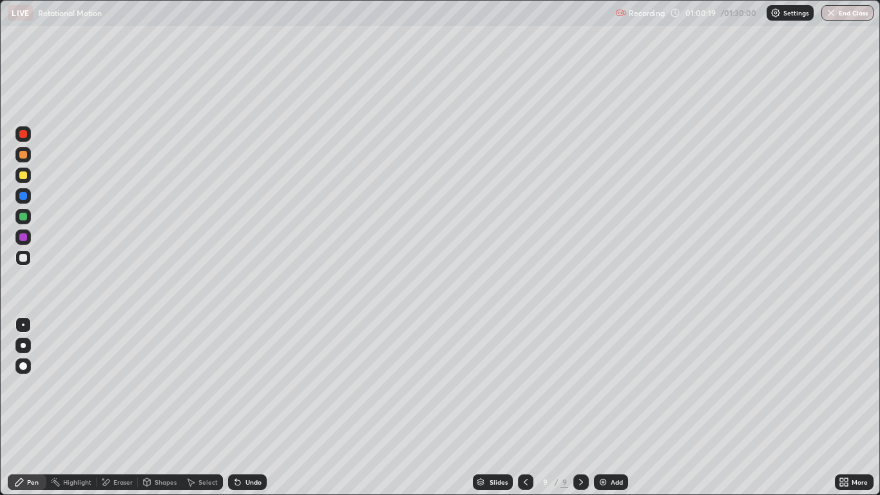
click at [26, 239] on div at bounding box center [23, 237] width 8 height 8
click at [24, 134] on div at bounding box center [23, 134] width 8 height 8
click at [196, 407] on div "Select" at bounding box center [202, 481] width 41 height 15
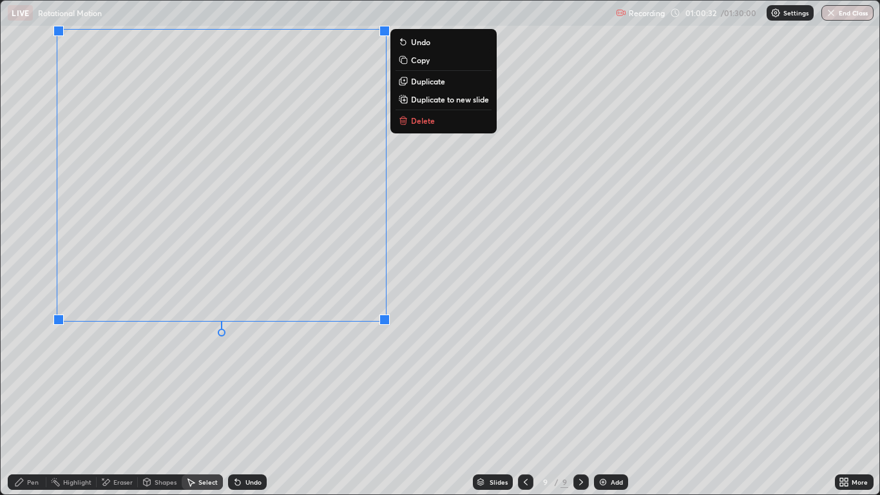
click at [429, 100] on p "Duplicate to new slide" at bounding box center [450, 99] width 78 height 10
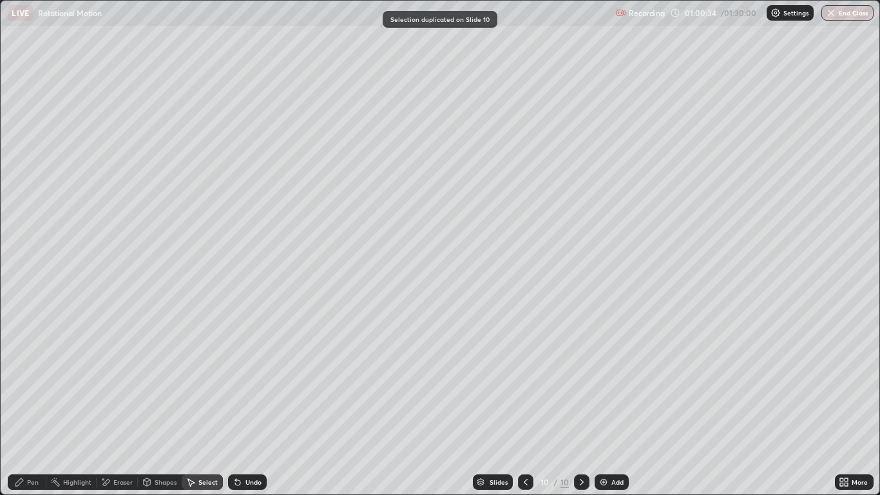
click at [33, 407] on div "Pen" at bounding box center [33, 482] width 12 height 6
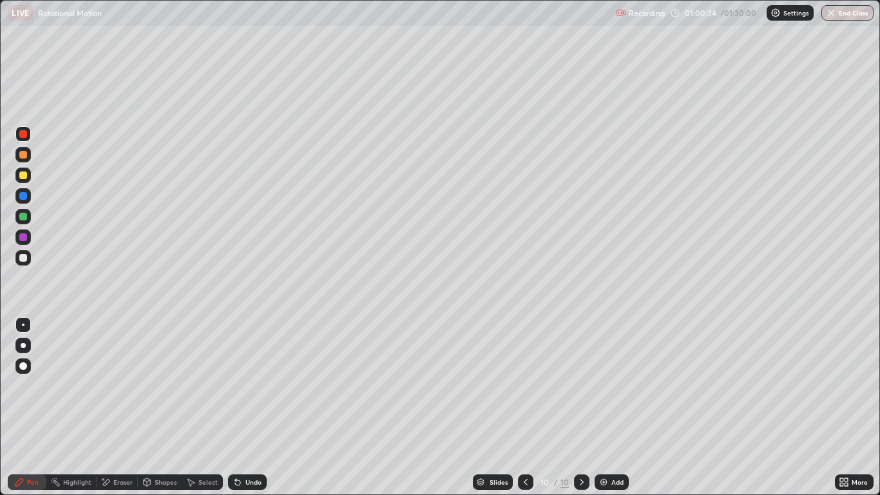
click at [22, 220] on div at bounding box center [23, 217] width 8 height 8
click at [253, 407] on div "Undo" at bounding box center [254, 482] width 16 height 6
click at [251, 407] on div "Undo" at bounding box center [254, 482] width 16 height 6
click at [247, 407] on div "Undo" at bounding box center [254, 482] width 16 height 6
click at [248, 407] on div "Undo" at bounding box center [254, 482] width 16 height 6
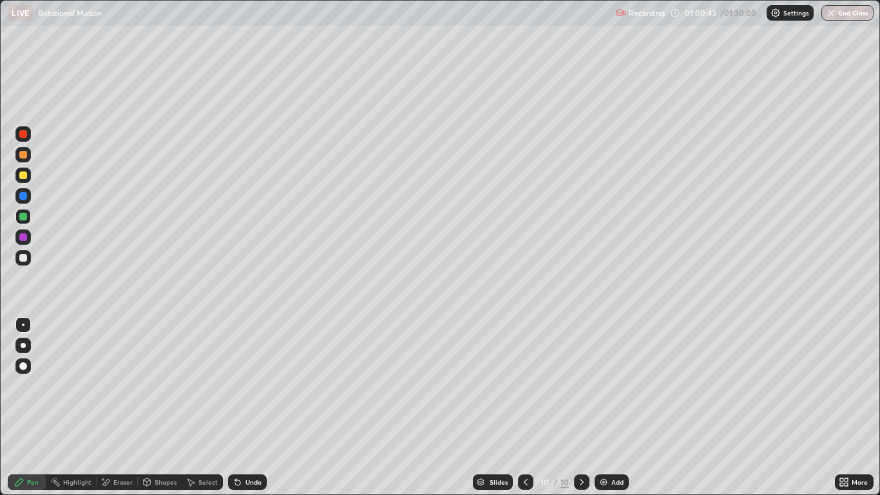
click at [247, 407] on div "Undo" at bounding box center [247, 481] width 39 height 15
click at [21, 258] on div at bounding box center [23, 258] width 8 height 8
click at [527, 407] on icon at bounding box center [526, 482] width 10 height 10
click at [579, 407] on icon at bounding box center [582, 482] width 10 height 10
click at [19, 159] on div at bounding box center [22, 154] width 15 height 15
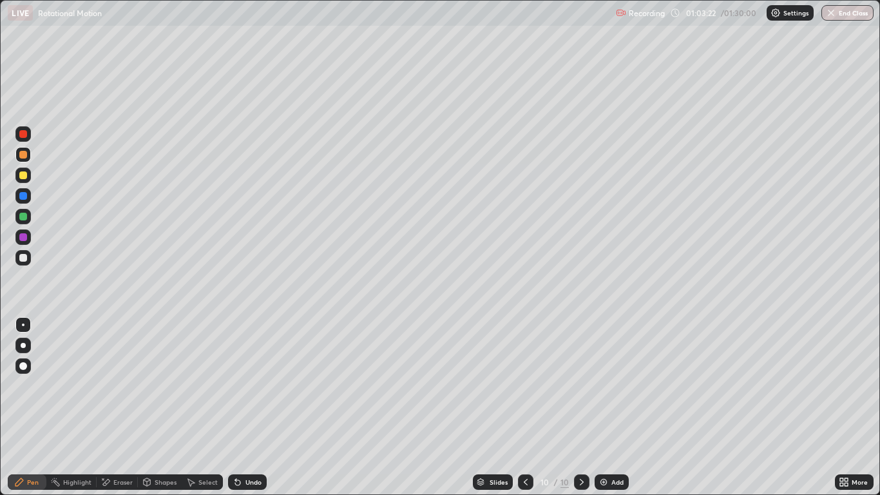
click at [525, 407] on icon at bounding box center [526, 482] width 10 height 10
click at [581, 407] on icon at bounding box center [582, 482] width 10 height 10
click at [24, 196] on div at bounding box center [23, 196] width 8 height 8
click at [23, 176] on div at bounding box center [23, 175] width 8 height 8
click at [23, 230] on div at bounding box center [22, 236] width 15 height 15
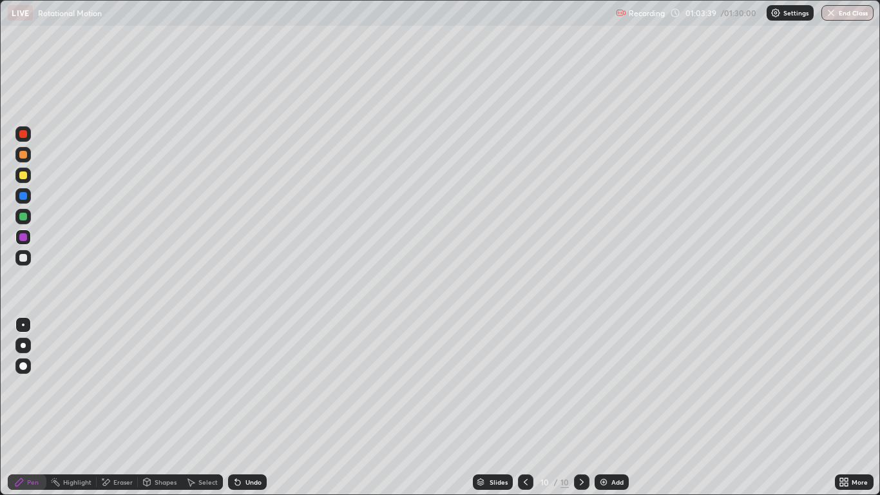
click at [24, 218] on div at bounding box center [23, 217] width 8 height 8
click at [252, 407] on div "Undo" at bounding box center [254, 482] width 16 height 6
click at [247, 407] on div "Undo" at bounding box center [254, 482] width 16 height 6
click at [527, 407] on icon at bounding box center [526, 482] width 10 height 10
click at [525, 407] on icon at bounding box center [526, 482] width 4 height 6
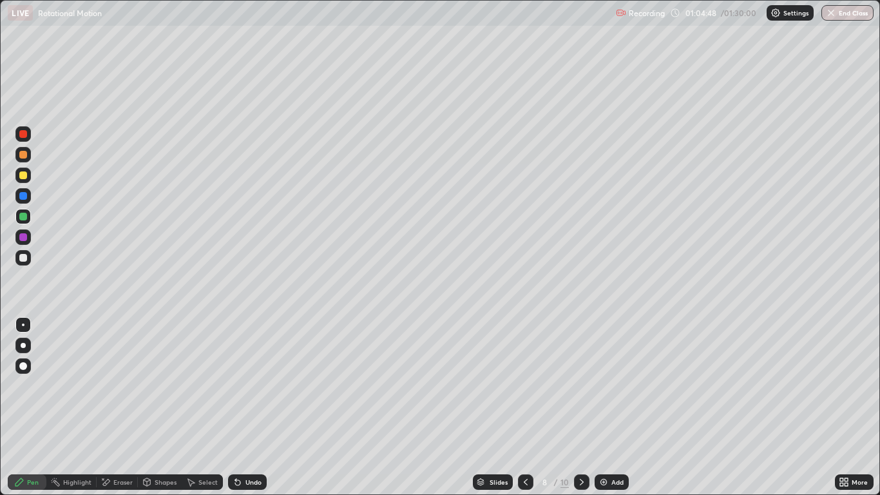
click at [527, 407] on icon at bounding box center [526, 482] width 10 height 10
click at [575, 407] on div at bounding box center [581, 481] width 15 height 15
click at [581, 407] on icon at bounding box center [582, 482] width 4 height 6
click at [583, 407] on icon at bounding box center [582, 482] width 10 height 10
click at [525, 407] on icon at bounding box center [526, 482] width 4 height 6
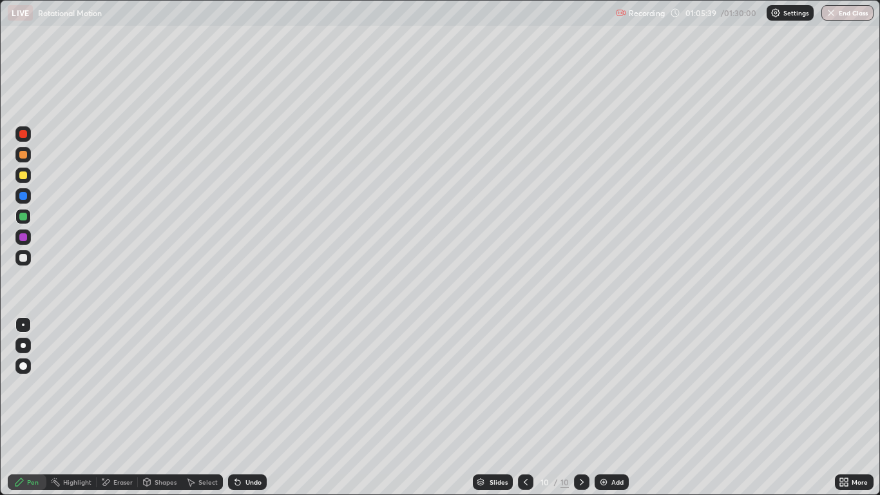
click at [530, 407] on icon at bounding box center [526, 482] width 10 height 10
click at [583, 407] on icon at bounding box center [582, 482] width 10 height 10
click at [581, 407] on icon at bounding box center [582, 482] width 10 height 10
click at [525, 407] on icon at bounding box center [526, 482] width 10 height 10
click at [581, 407] on icon at bounding box center [582, 482] width 10 height 10
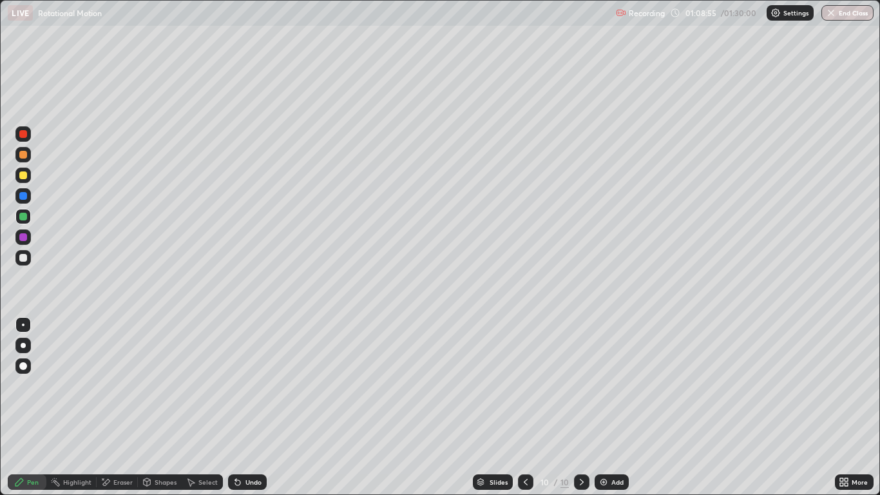
click at [24, 258] on div at bounding box center [23, 258] width 8 height 8
click at [253, 407] on div "Undo" at bounding box center [254, 482] width 16 height 6
click at [583, 407] on icon at bounding box center [582, 482] width 10 height 10
click at [608, 407] on img at bounding box center [604, 482] width 10 height 10
click at [525, 407] on icon at bounding box center [526, 482] width 10 height 10
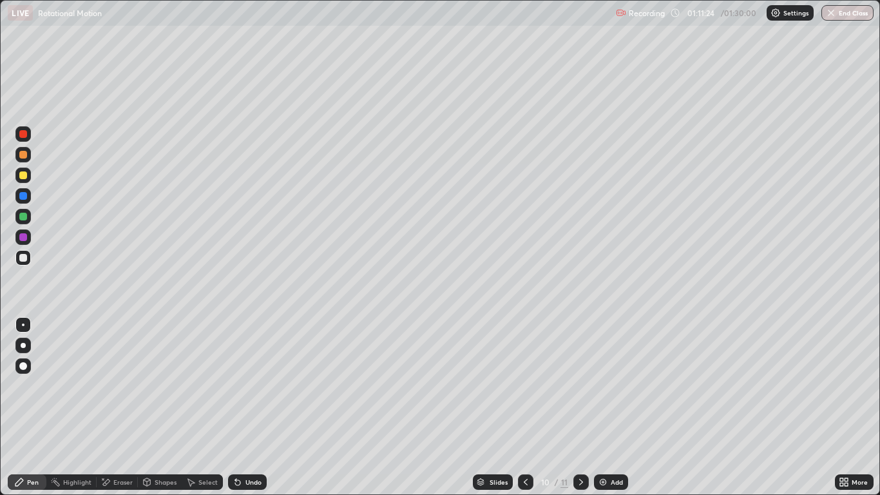
click at [193, 407] on icon at bounding box center [191, 482] width 10 height 10
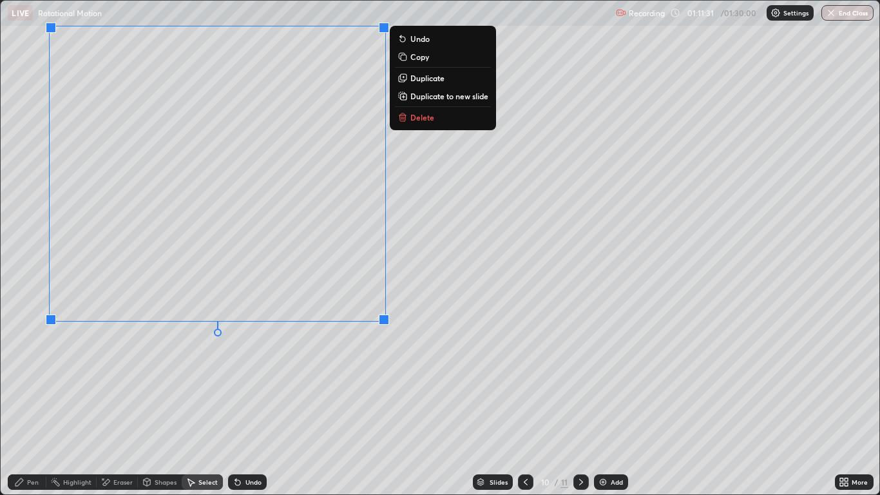
click at [436, 95] on p "Duplicate to new slide" at bounding box center [450, 96] width 78 height 10
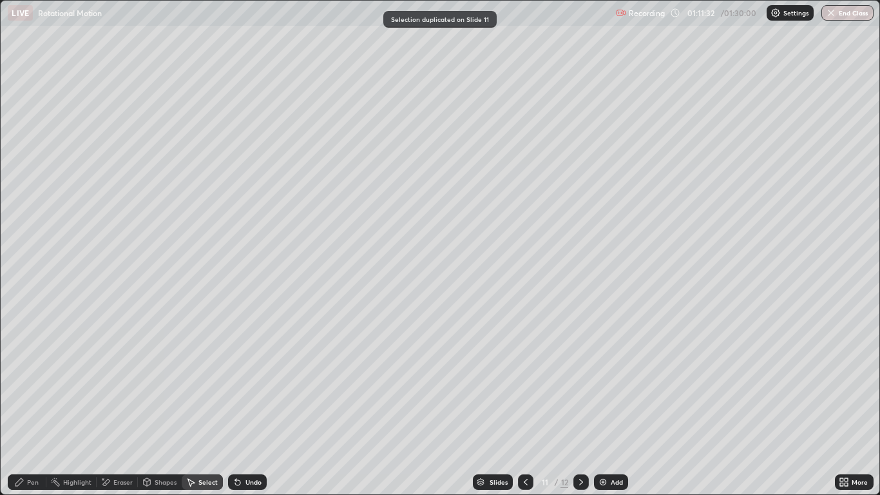
click at [30, 407] on div "Pen" at bounding box center [33, 482] width 12 height 6
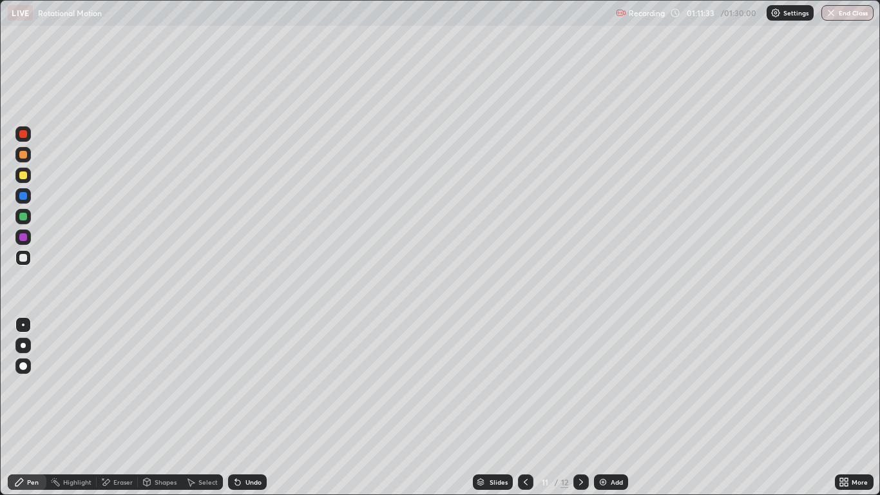
click at [25, 259] on div at bounding box center [23, 258] width 8 height 8
click at [116, 407] on div "Eraser" at bounding box center [122, 482] width 19 height 6
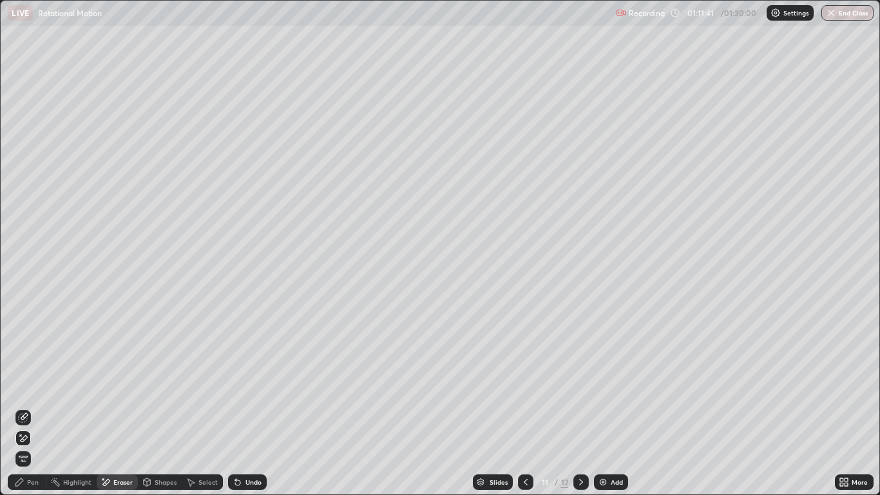
click at [22, 407] on icon at bounding box center [24, 438] width 7 height 6
click at [33, 407] on div "Pen" at bounding box center [33, 482] width 12 height 6
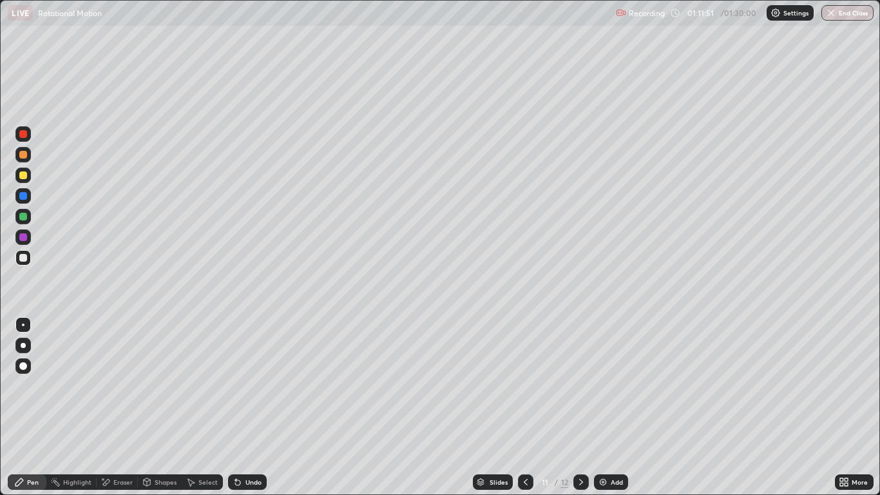
click at [161, 407] on div "Shapes" at bounding box center [166, 482] width 22 height 6
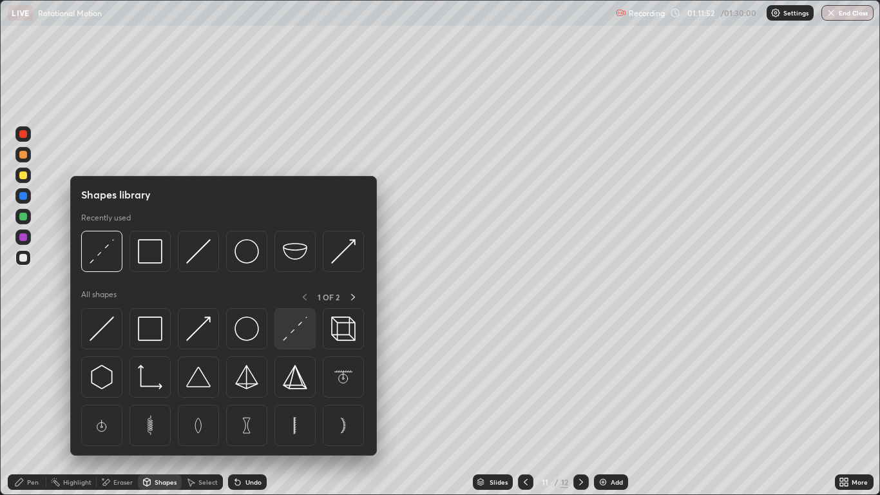
click at [287, 332] on img at bounding box center [295, 328] width 24 height 24
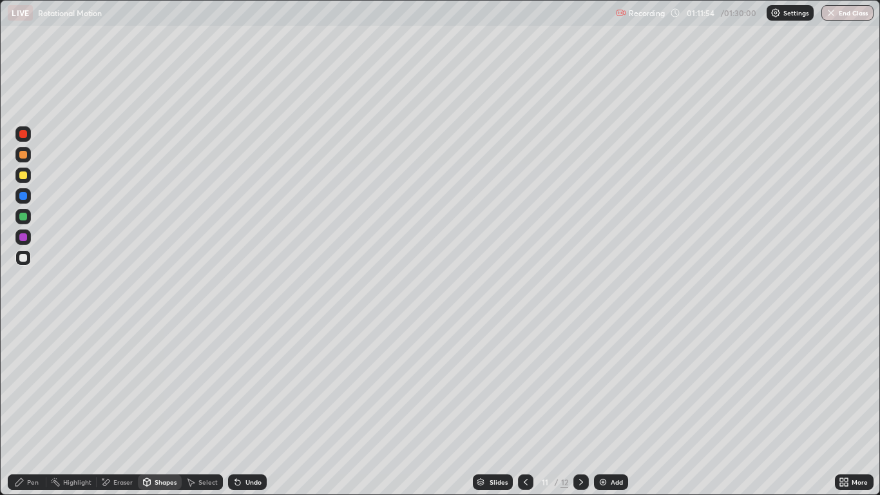
click at [122, 407] on div "Eraser" at bounding box center [122, 482] width 19 height 6
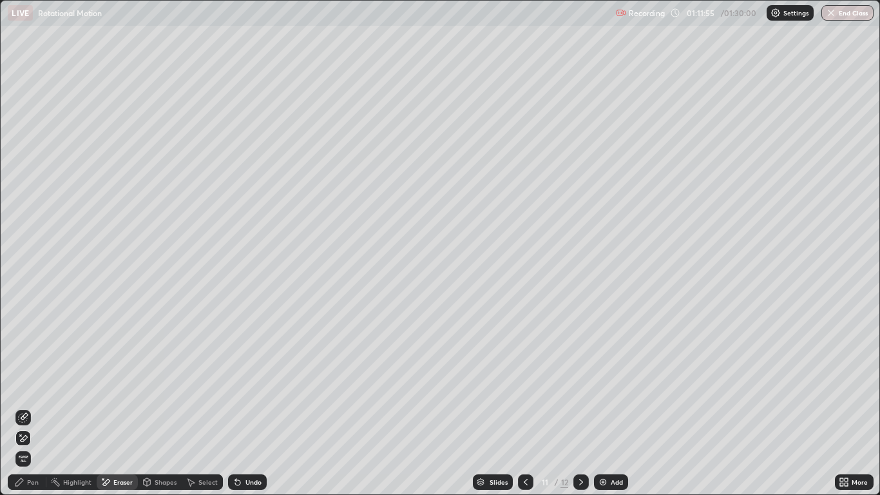
click at [23, 407] on icon at bounding box center [23, 438] width 10 height 11
click at [164, 407] on div "Shapes" at bounding box center [166, 482] width 22 height 6
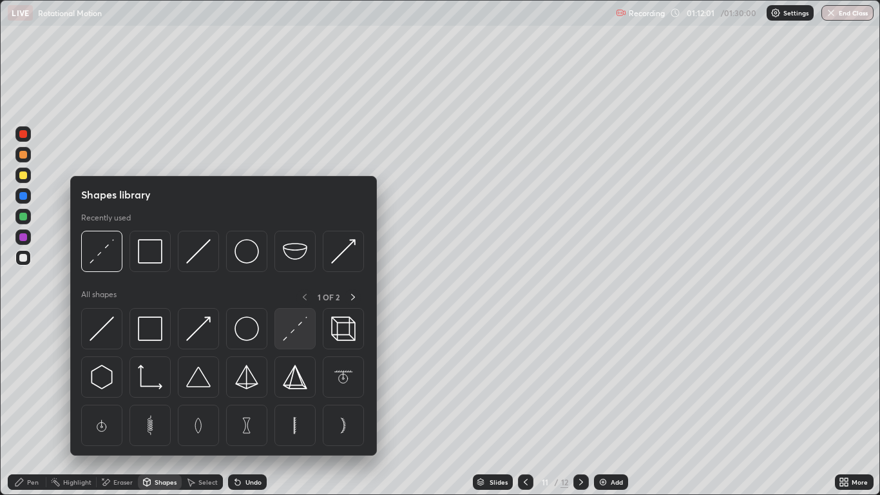
click at [290, 331] on img at bounding box center [295, 328] width 24 height 24
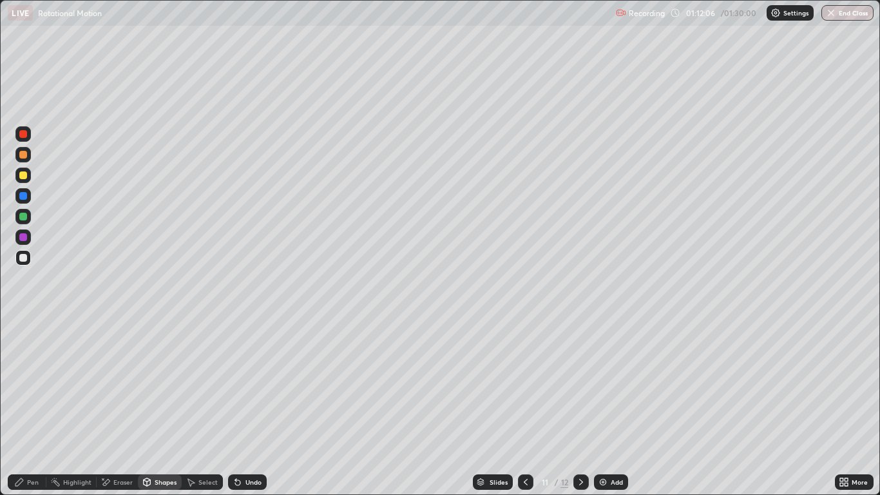
click at [30, 407] on div "Pen" at bounding box center [33, 482] width 12 height 6
click at [26, 235] on div at bounding box center [23, 237] width 8 height 8
click at [525, 407] on icon at bounding box center [526, 482] width 10 height 10
click at [581, 407] on icon at bounding box center [581, 482] width 10 height 10
click at [582, 407] on icon at bounding box center [581, 482] width 10 height 10
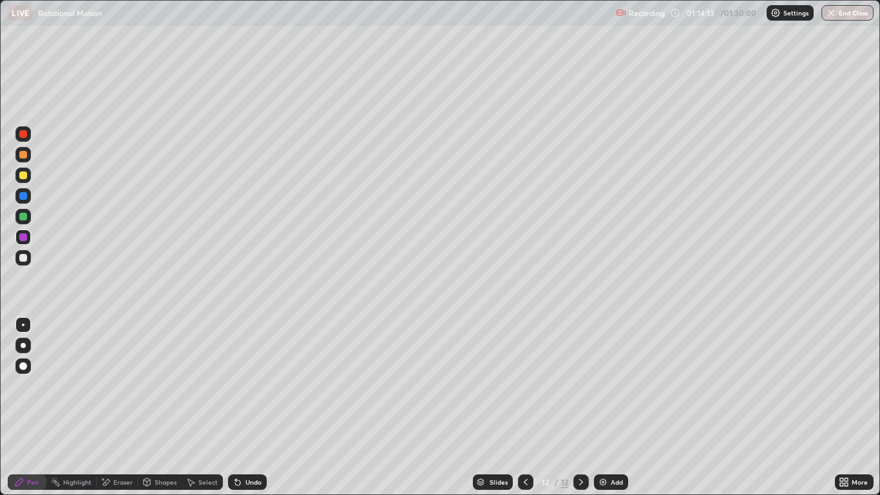
click at [525, 407] on icon at bounding box center [526, 482] width 10 height 10
click at [530, 407] on div at bounding box center [525, 481] width 15 height 15
click at [581, 407] on icon at bounding box center [581, 482] width 10 height 10
click at [588, 407] on div at bounding box center [581, 481] width 15 height 15
click at [610, 407] on div "Add" at bounding box center [611, 481] width 34 height 15
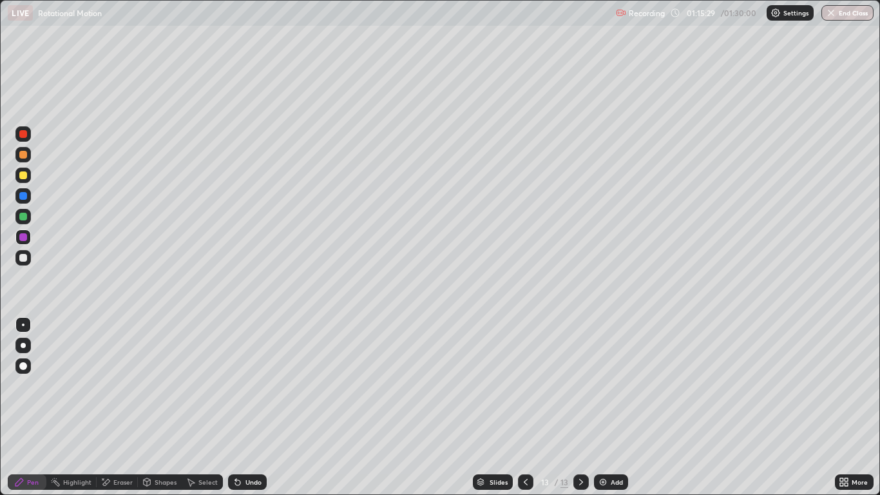
click at [530, 407] on div at bounding box center [525, 482] width 15 height 26
click at [25, 177] on div at bounding box center [23, 175] width 8 height 8
click at [162, 407] on div "Shapes" at bounding box center [166, 482] width 22 height 6
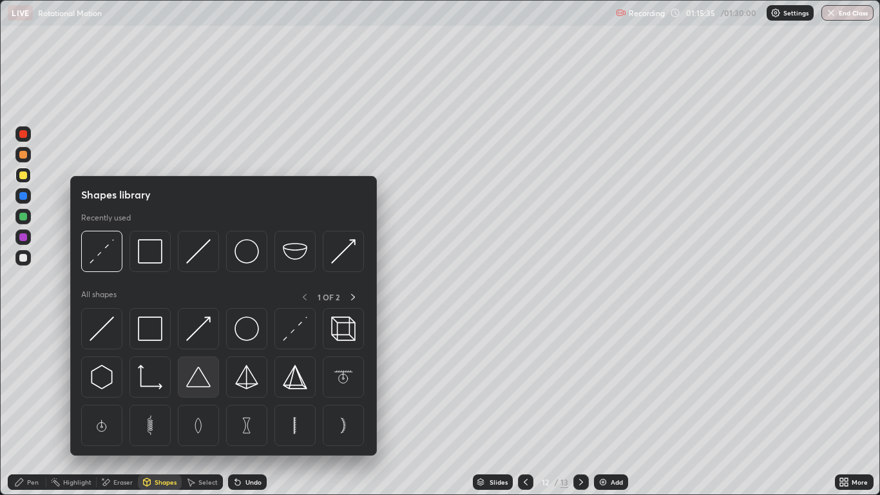
click at [196, 384] on img at bounding box center [198, 377] width 24 height 24
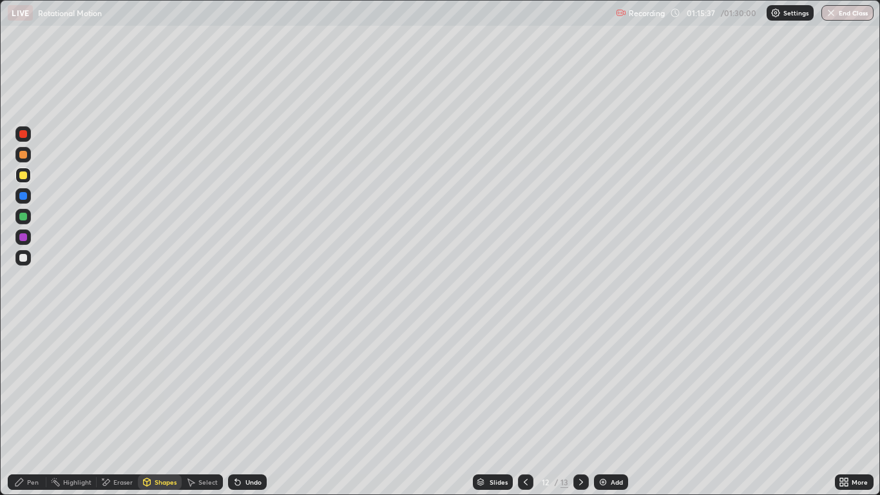
click at [247, 407] on div "Undo" at bounding box center [247, 481] width 39 height 15
click at [24, 199] on div at bounding box center [23, 196] width 8 height 8
click at [256, 407] on div "Undo" at bounding box center [247, 481] width 39 height 15
click at [33, 407] on div "Pen" at bounding box center [33, 482] width 12 height 6
click at [23, 217] on div at bounding box center [23, 217] width 8 height 8
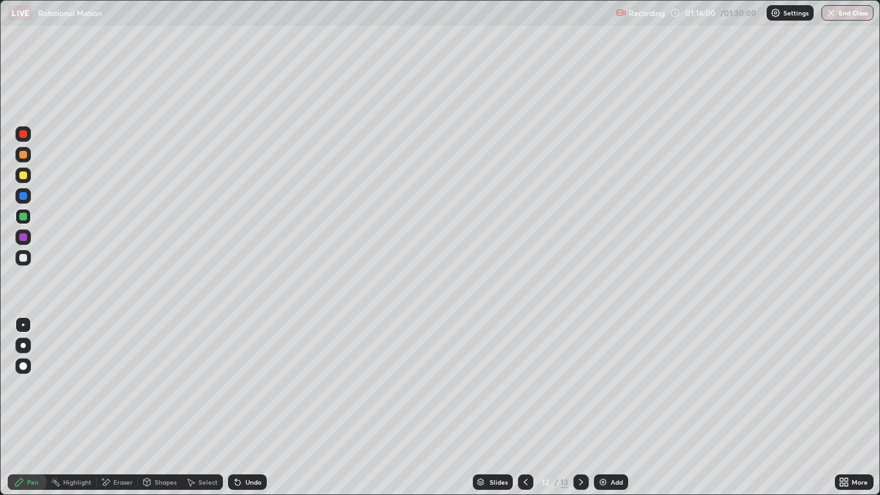
click at [252, 407] on div "Undo" at bounding box center [254, 482] width 16 height 6
click at [160, 407] on div "Shapes" at bounding box center [166, 482] width 22 height 6
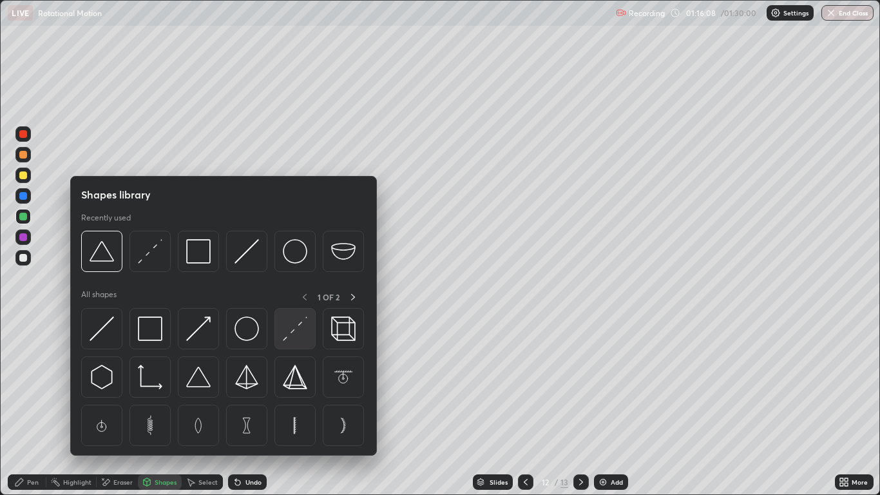
click at [292, 329] on img at bounding box center [295, 328] width 24 height 24
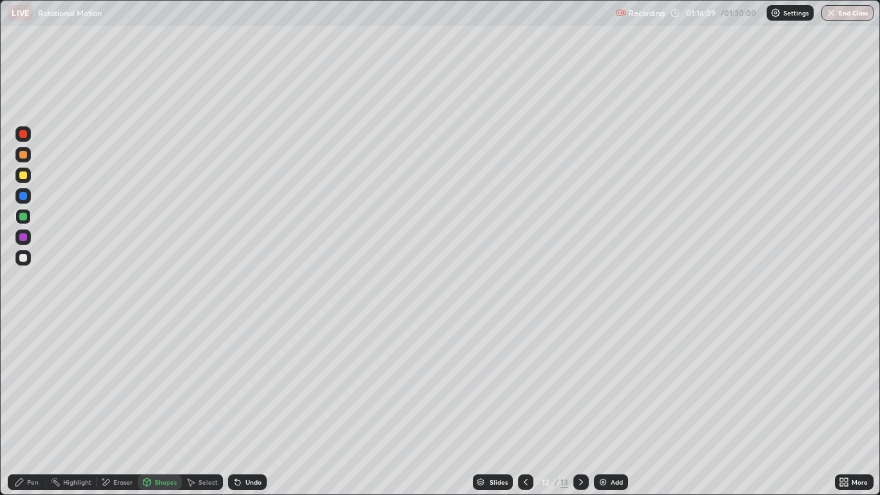
click at [24, 240] on div at bounding box center [23, 237] width 8 height 8
click at [248, 407] on div "Undo" at bounding box center [254, 482] width 16 height 6
click at [21, 236] on div at bounding box center [23, 237] width 8 height 8
click at [22, 407] on icon at bounding box center [19, 482] width 8 height 8
click at [160, 407] on div "Shapes" at bounding box center [166, 482] width 22 height 6
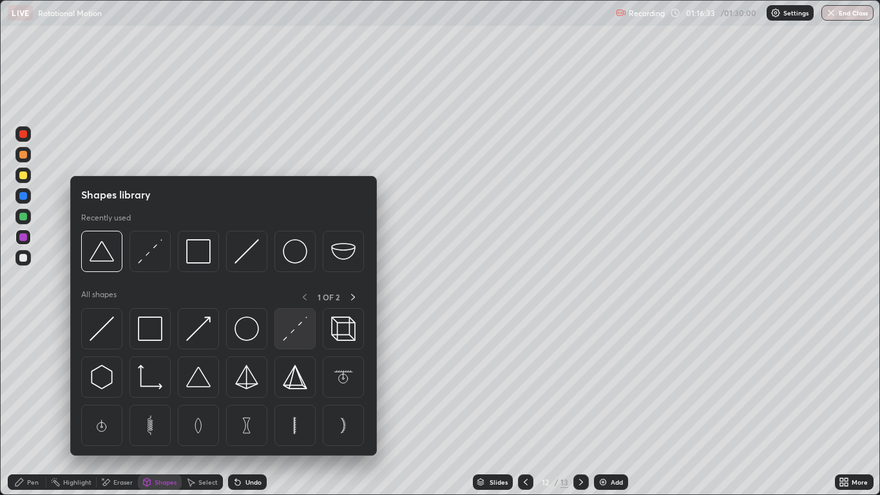
click at [288, 334] on img at bounding box center [295, 328] width 24 height 24
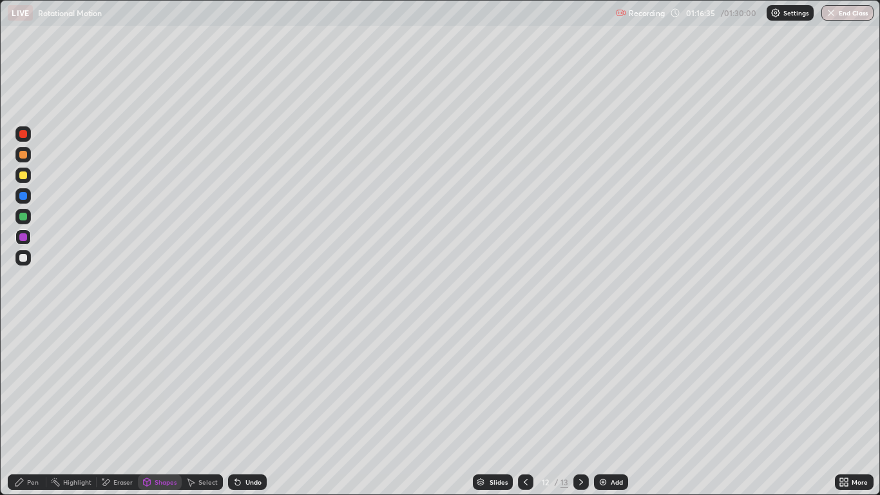
click at [24, 137] on div at bounding box center [23, 134] width 8 height 8
click at [24, 407] on icon at bounding box center [19, 482] width 10 height 10
click at [258, 407] on div "Undo" at bounding box center [247, 481] width 39 height 15
click at [261, 407] on div "Undo" at bounding box center [247, 481] width 39 height 15
click at [258, 407] on div "Undo" at bounding box center [254, 482] width 16 height 6
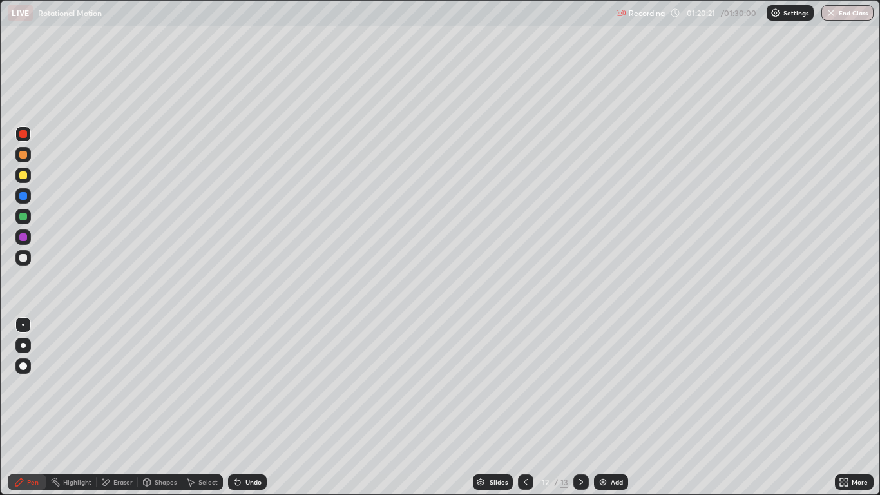
click at [24, 216] on div at bounding box center [23, 217] width 8 height 8
click at [25, 238] on div at bounding box center [23, 237] width 8 height 8
click at [258, 407] on div "Undo" at bounding box center [254, 482] width 16 height 6
click at [848, 17] on button "End Class" at bounding box center [848, 12] width 52 height 15
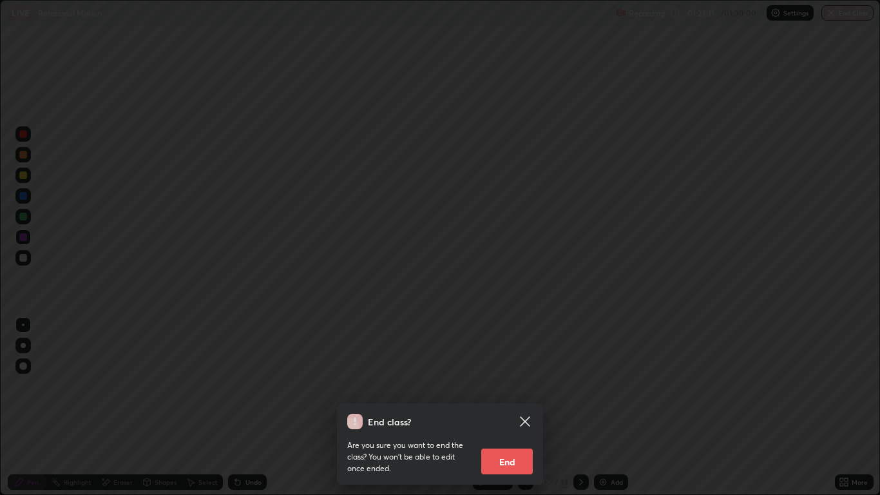
click at [519, 407] on button "End" at bounding box center [507, 462] width 52 height 26
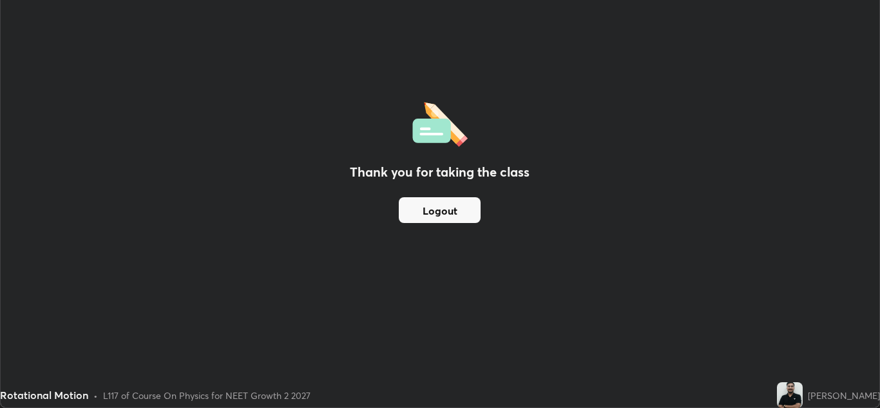
scroll to position [64042, 63569]
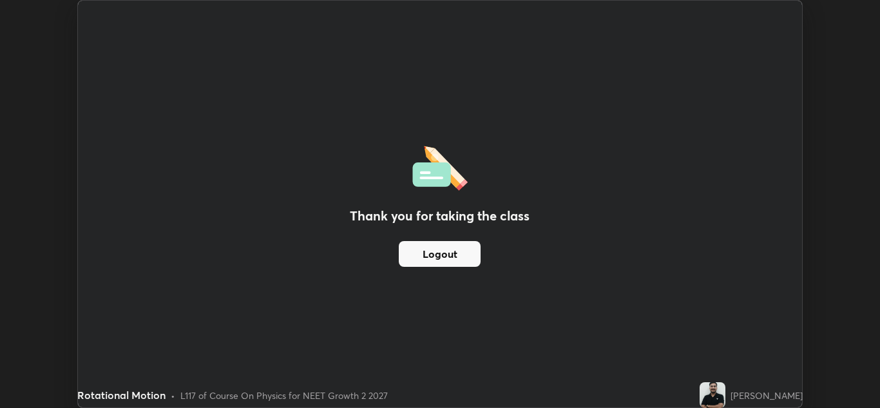
click at [280, 153] on div "Thank you for taking the class Logout" at bounding box center [440, 204] width 724 height 407
